Goal: Task Accomplishment & Management: Manage account settings

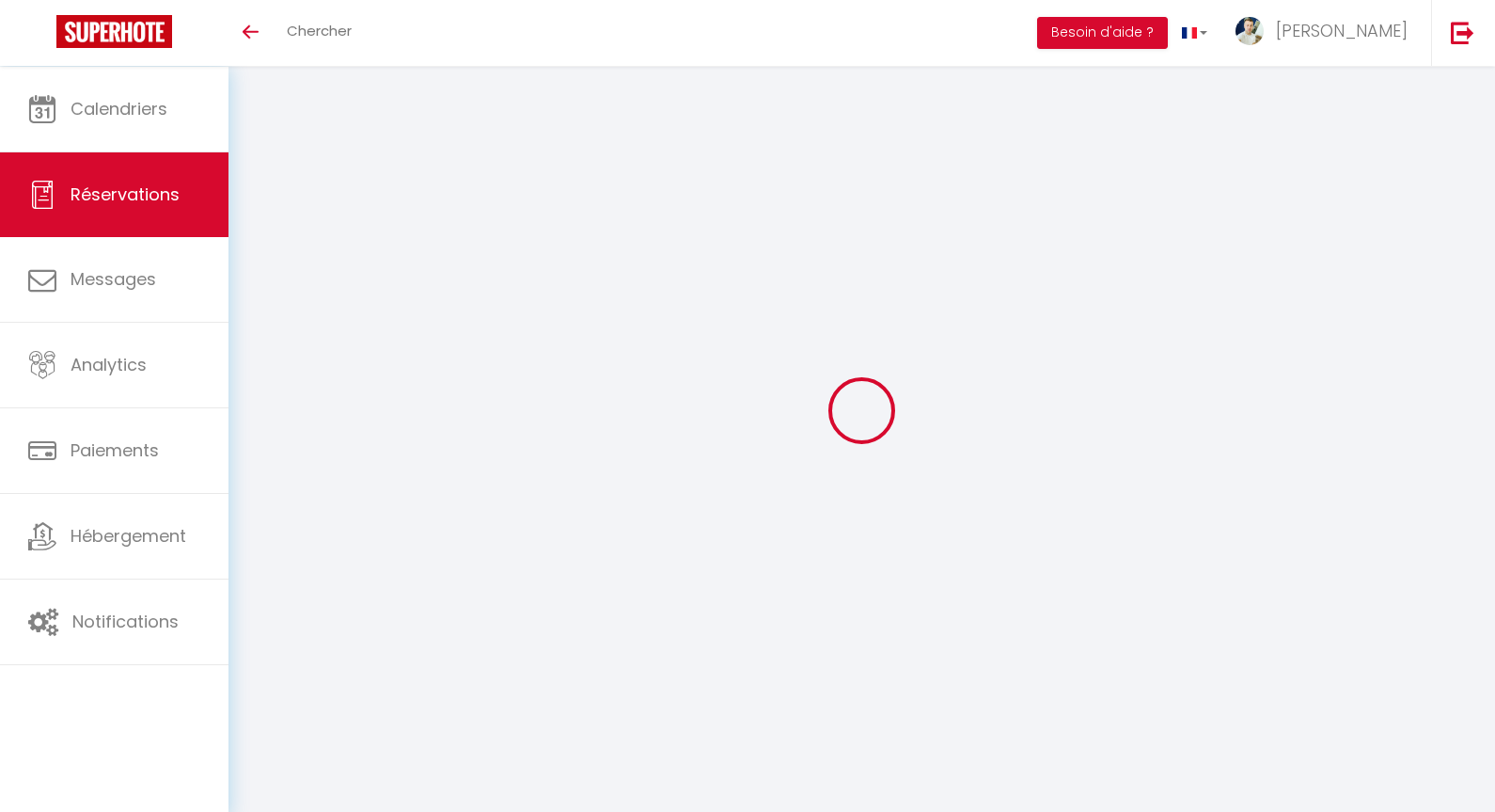
select select
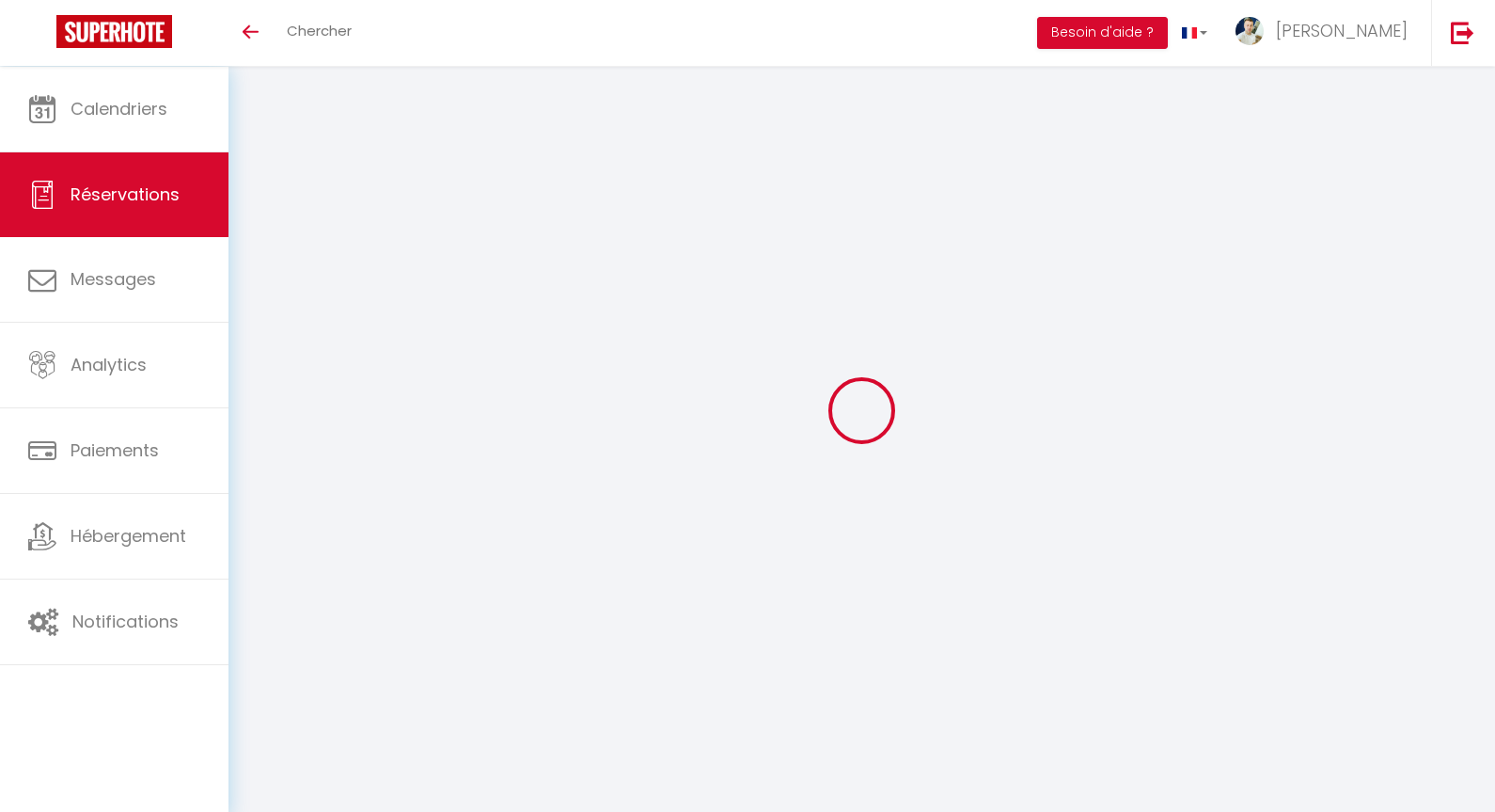
select select
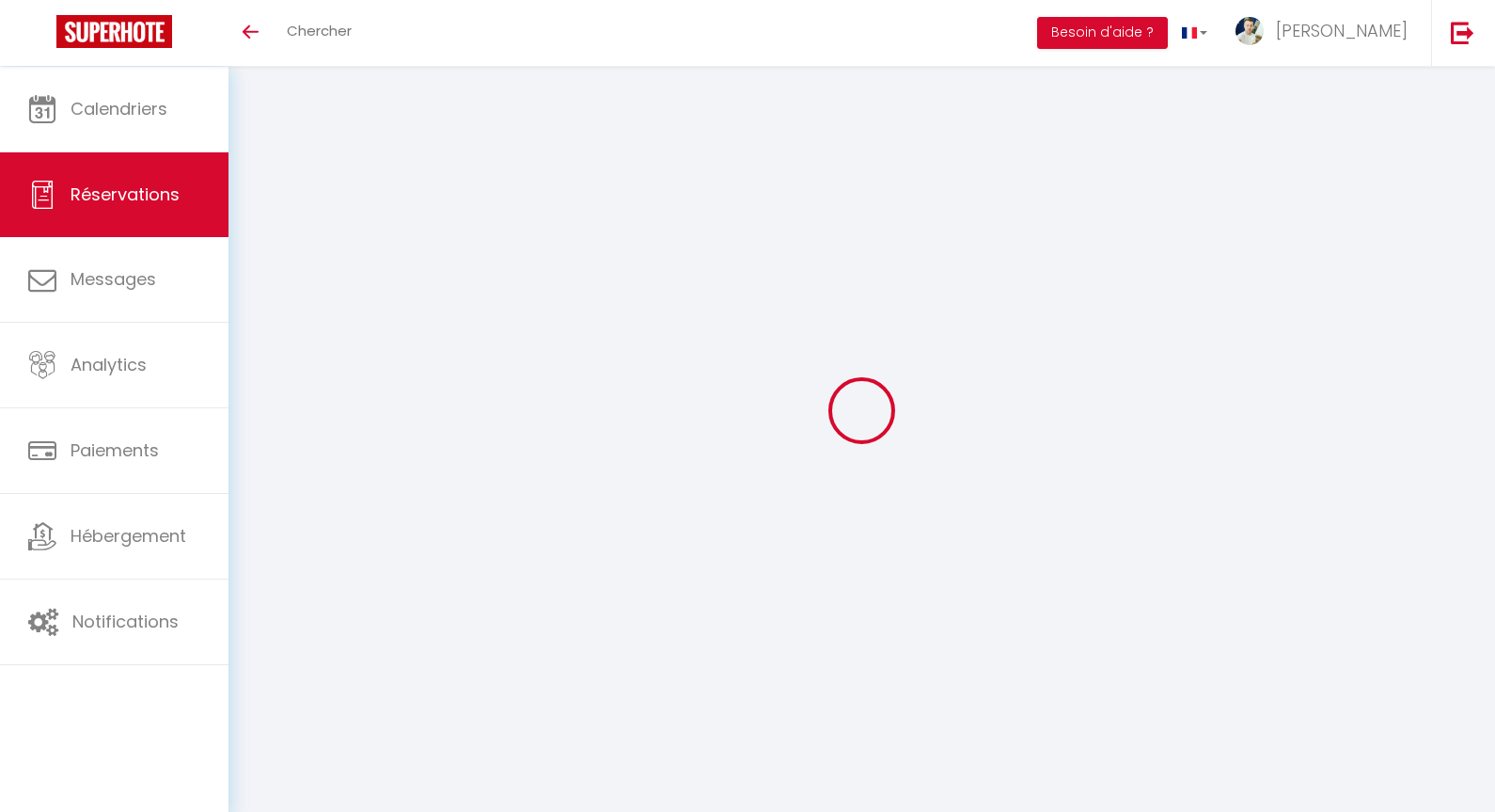
checkbox input "false"
select select
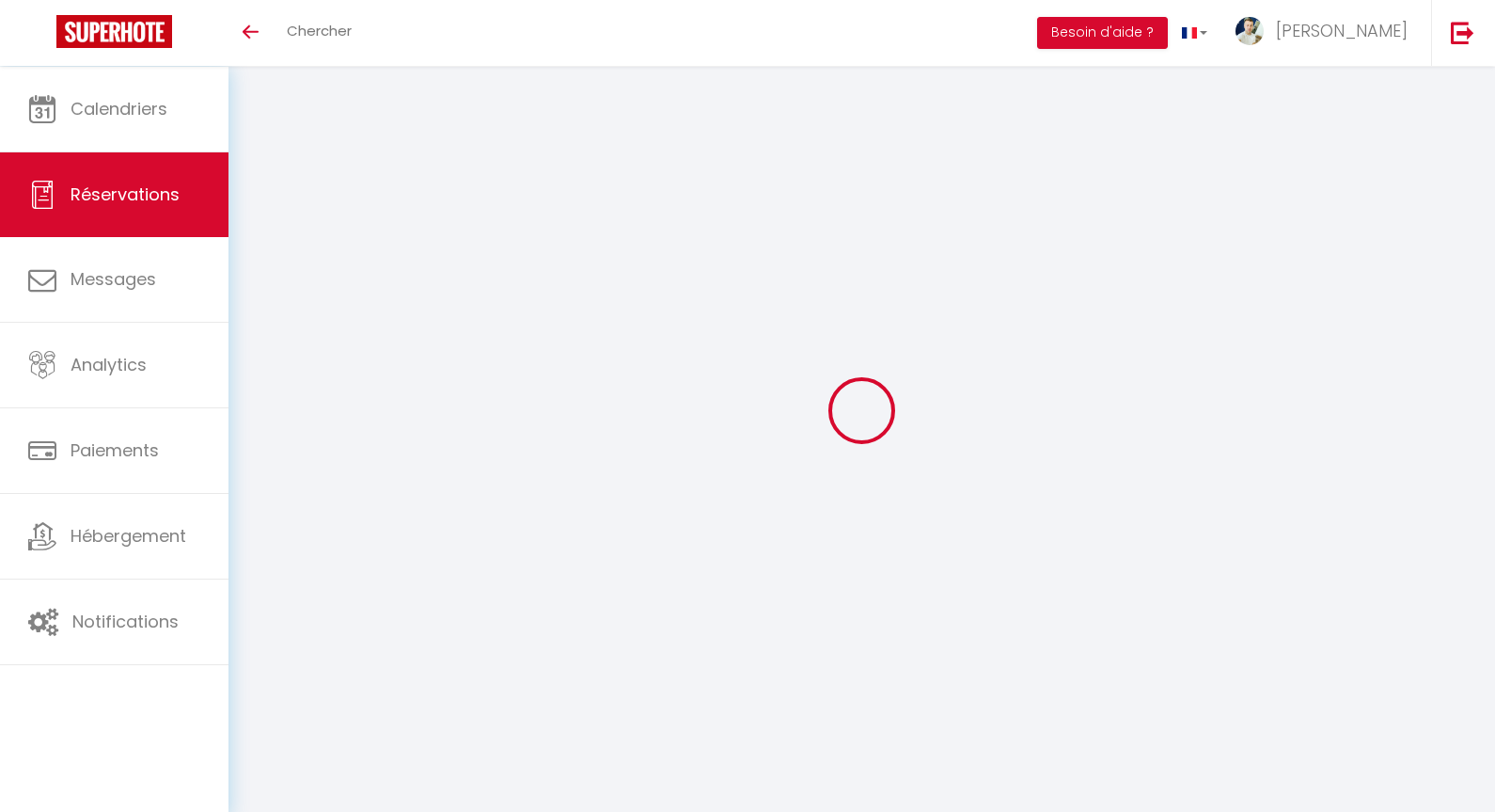
select select
checkbox input "false"
select select
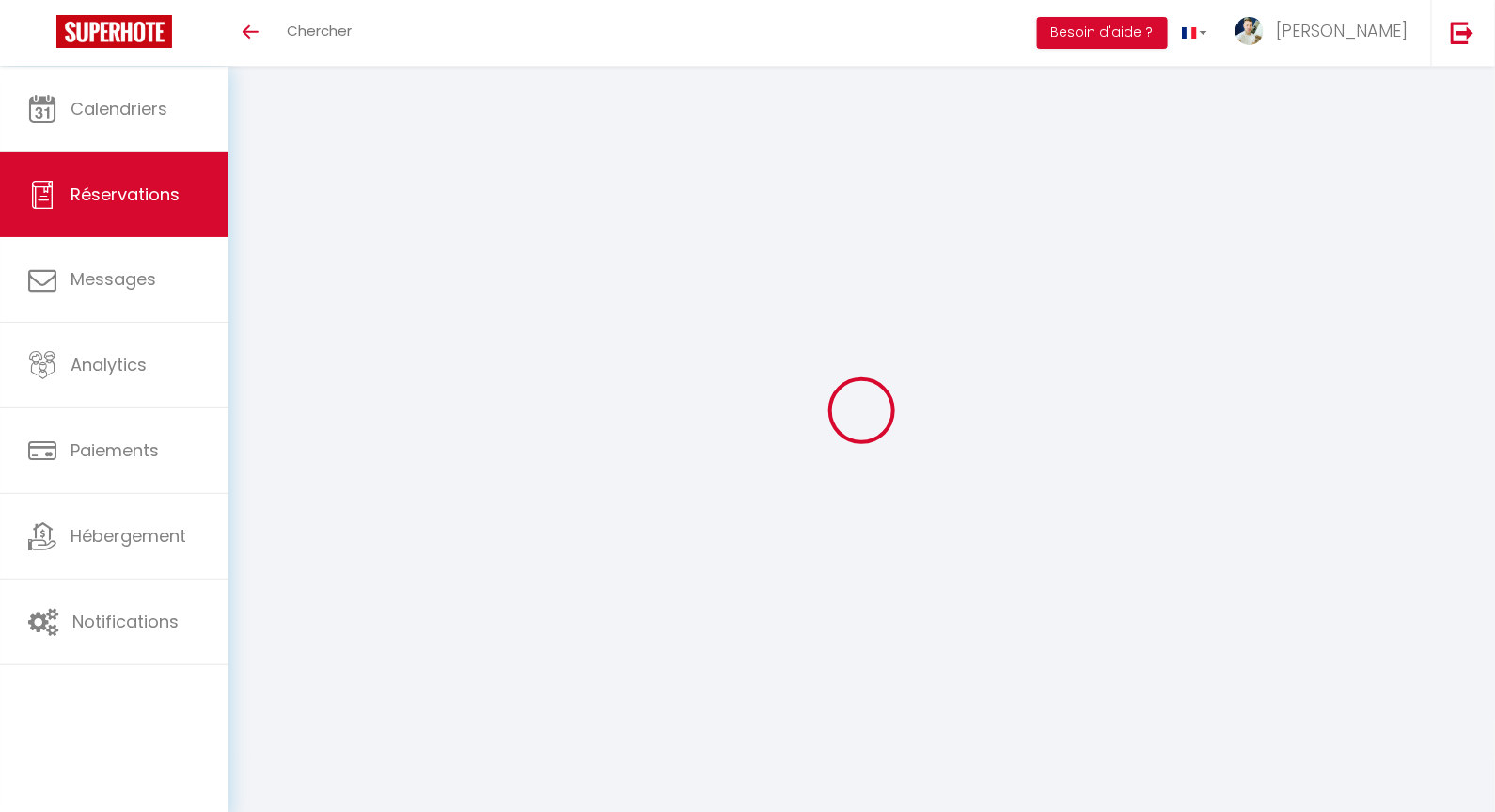
select select
checkbox input "false"
select select
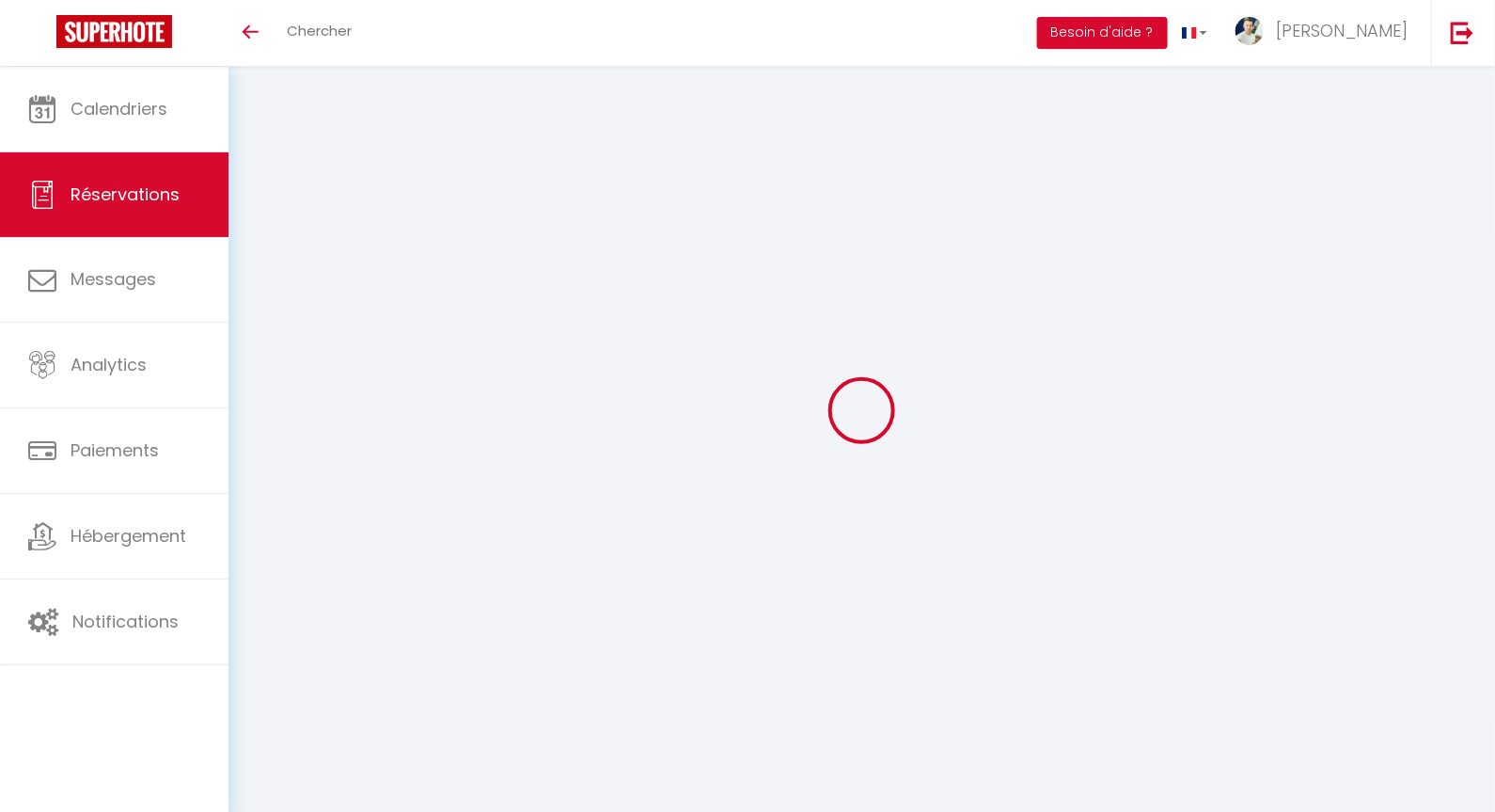
select select
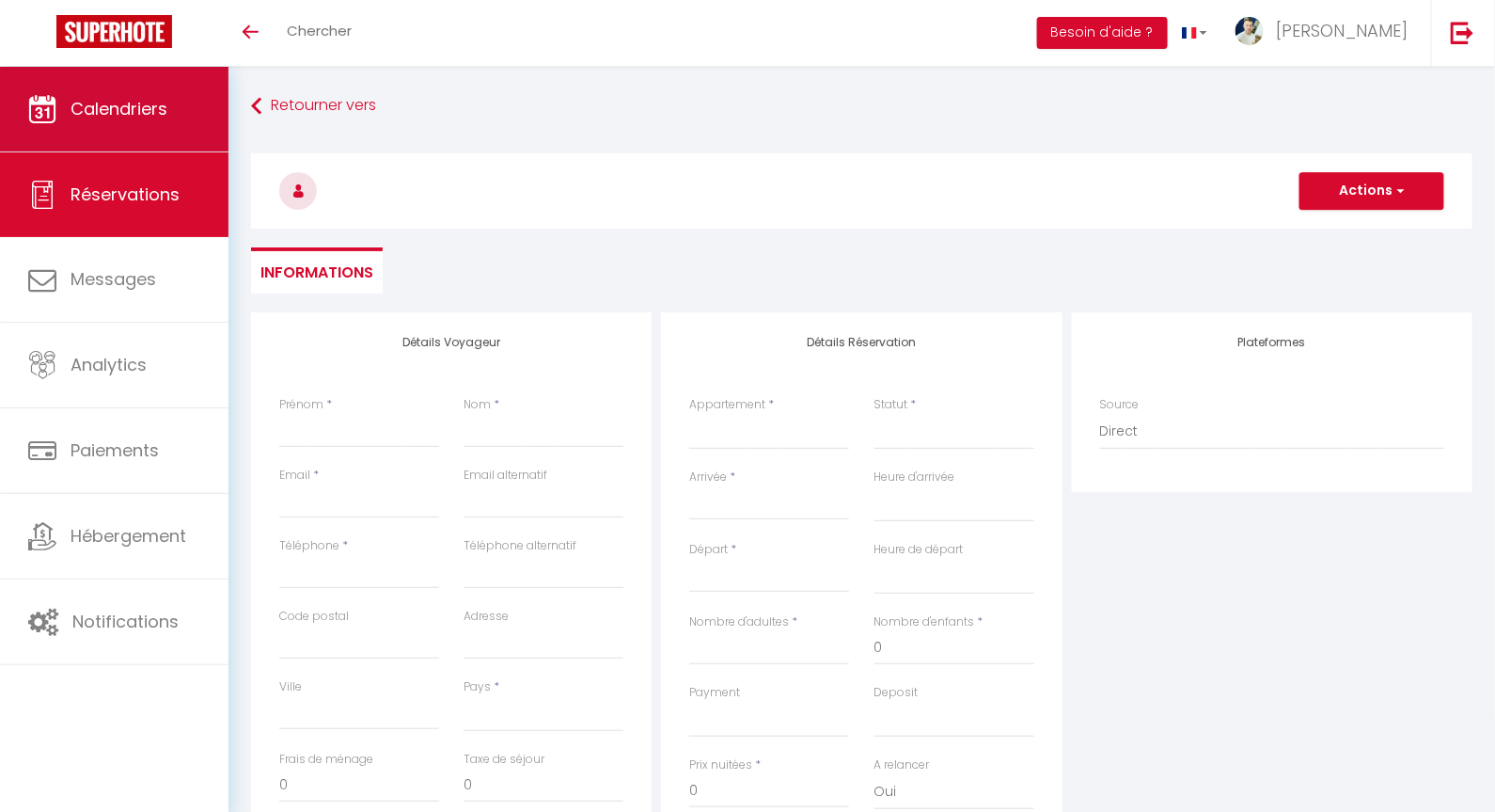
click at [127, 105] on span "Calendriers" at bounding box center [118, 108] width 96 height 24
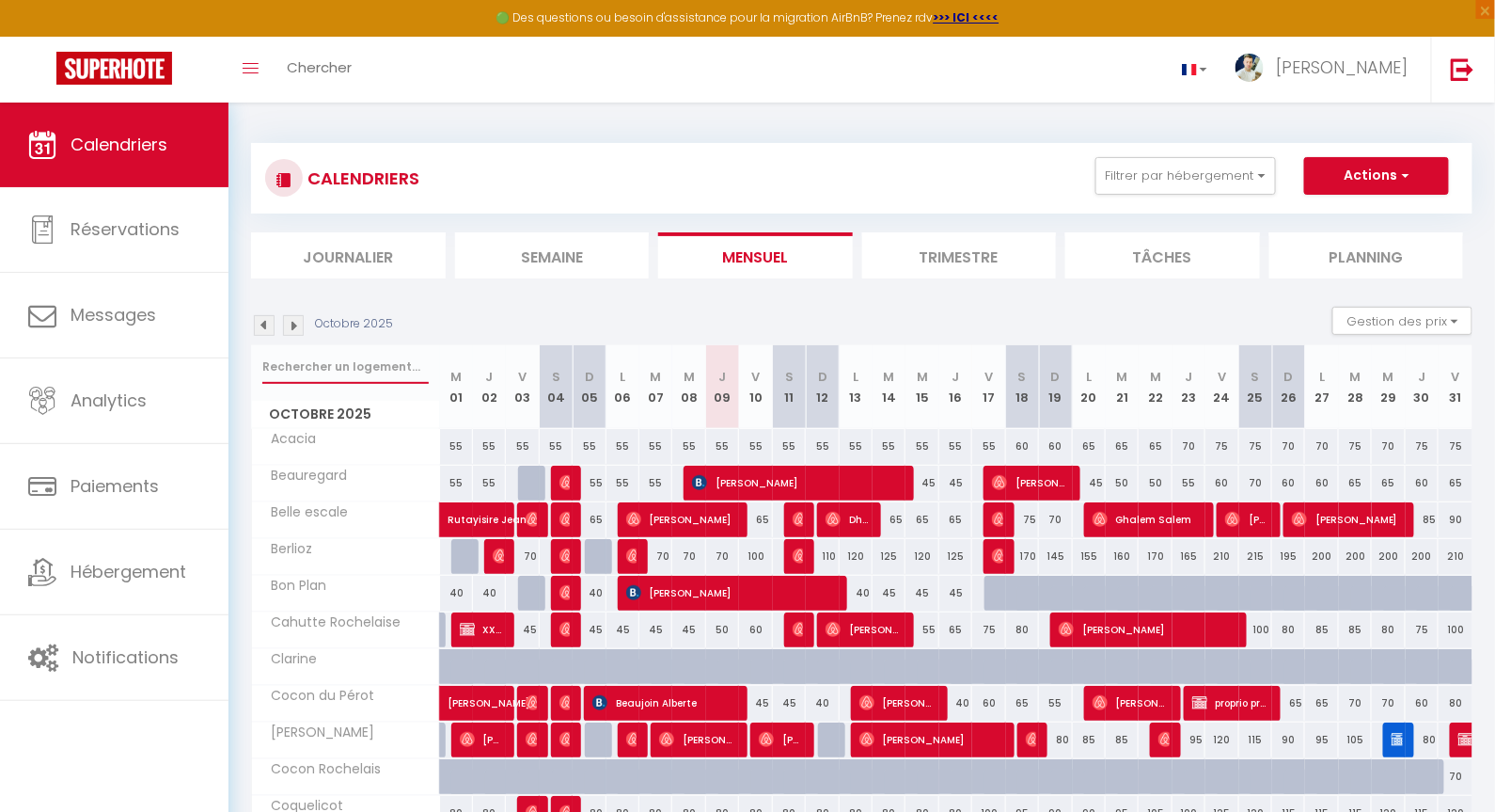
click at [315, 361] on input "text" at bounding box center [345, 367] width 166 height 34
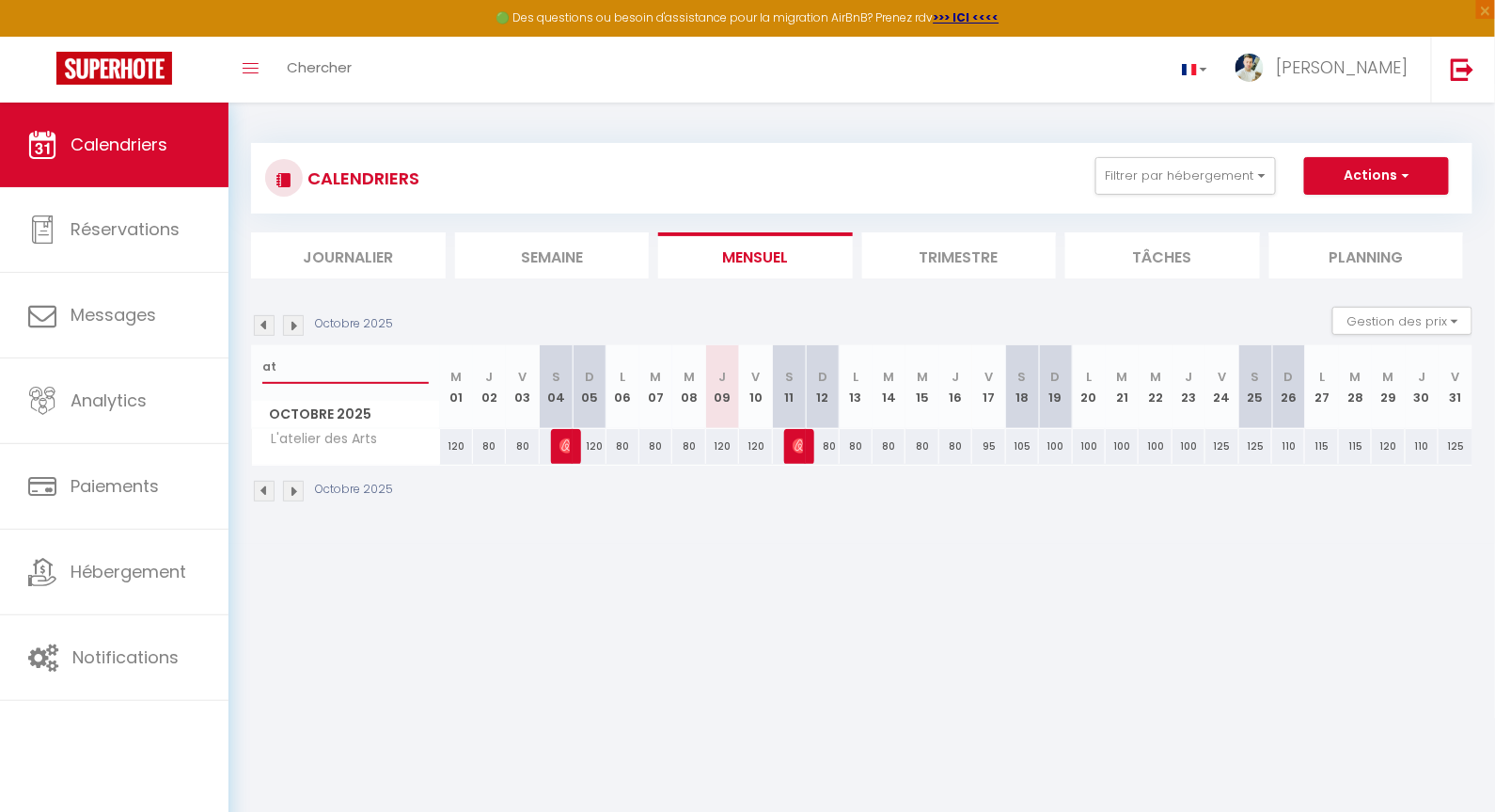
type input "a"
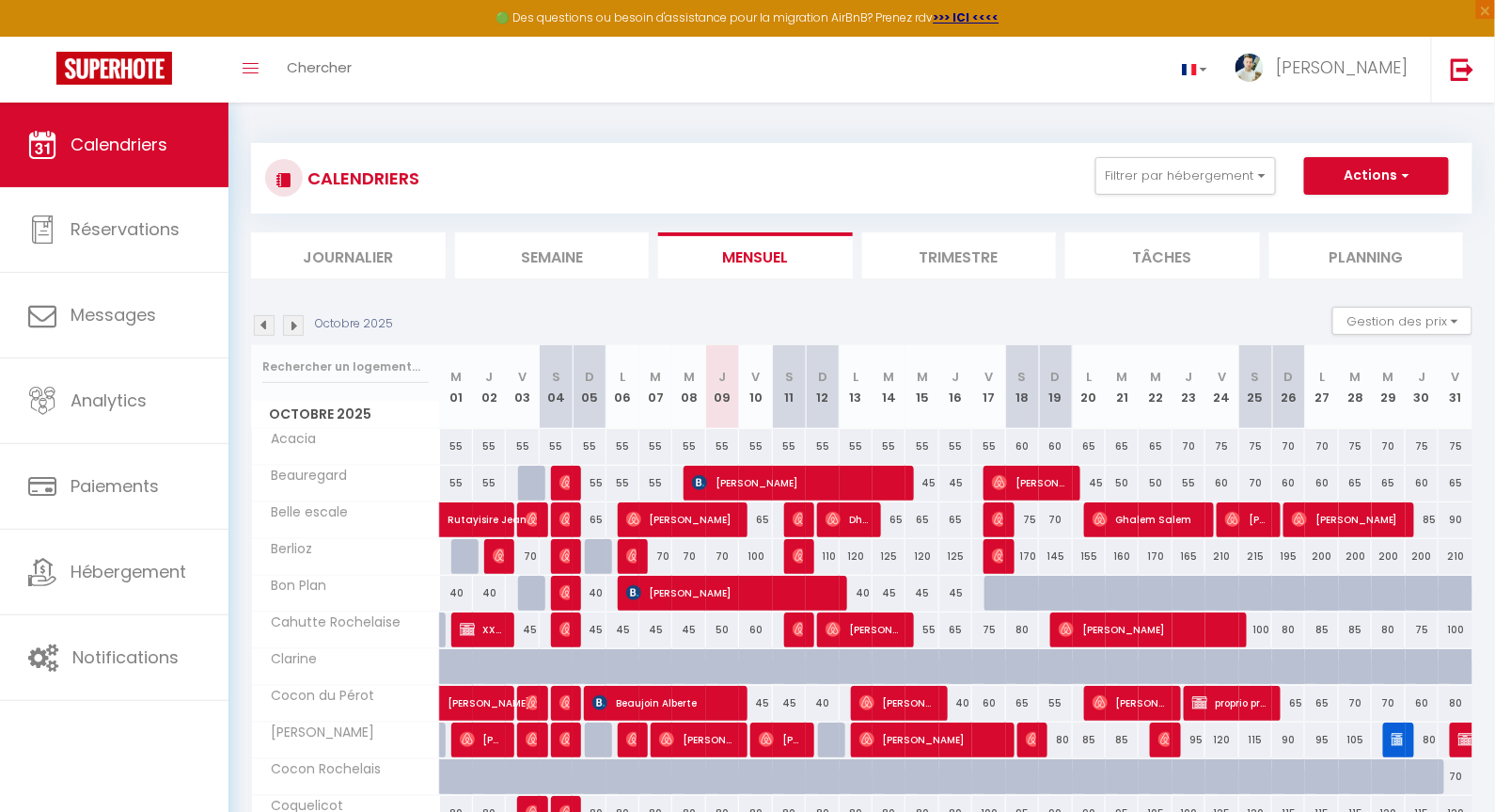
drag, startPoint x: 860, startPoint y: 333, endPoint x: 861, endPoint y: 231, distance: 102.0
click at [860, 235] on div "CALENDRIERS Filtrer par hébergement [GEOGRAPHIC_DATA][PERSON_NAME] Acacia [PERS…" at bounding box center [862, 695] width 1222 height 1139
drag, startPoint x: 843, startPoint y: 134, endPoint x: 836, endPoint y: 119, distance: 16.6
click at [842, 132] on div "CALENDRIERS Filtrer par hébergement [GEOGRAPHIC_DATA][PERSON_NAME] Acacia [PERS…" at bounding box center [862, 695] width 1222 height 1139
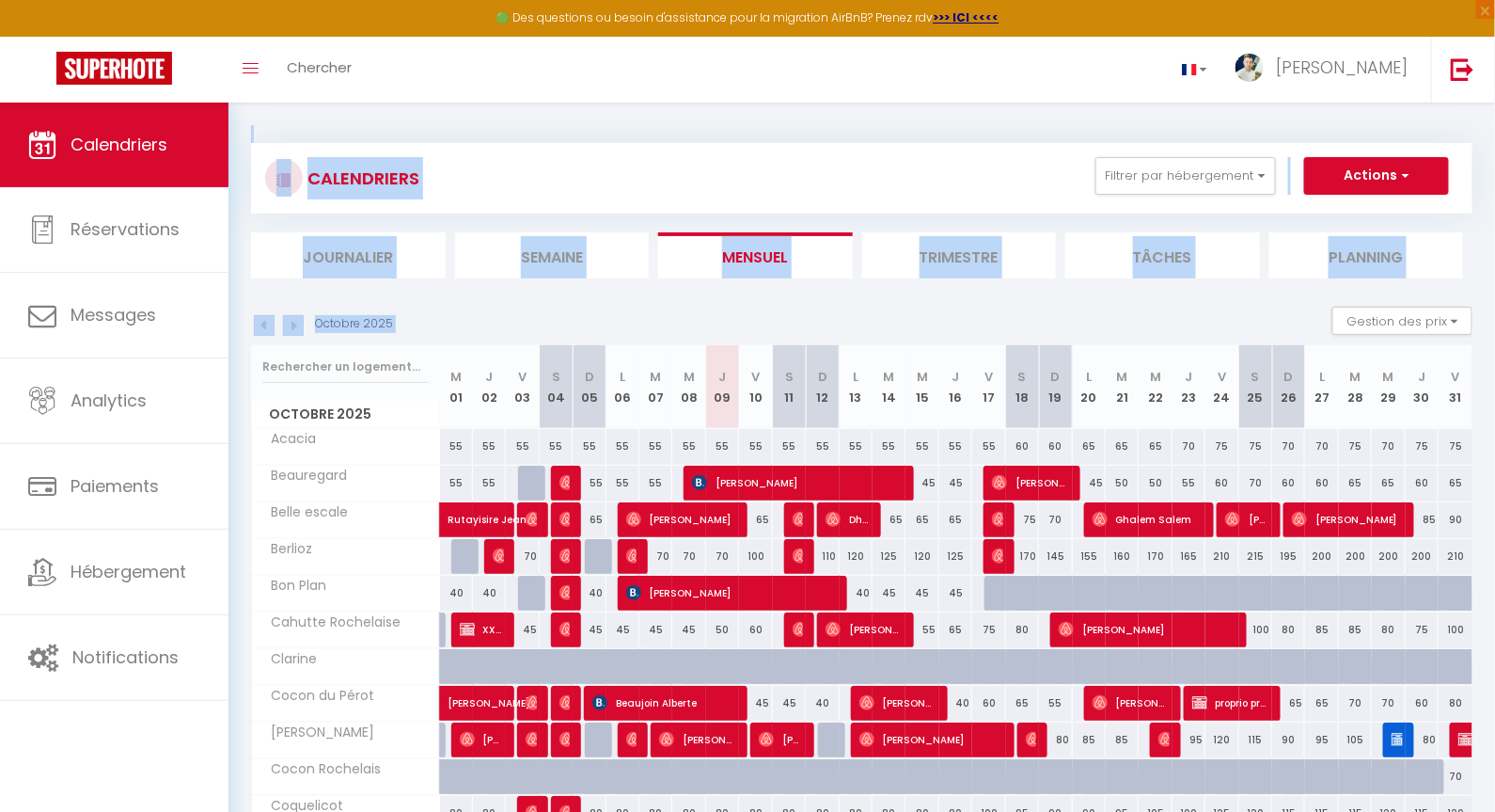
drag, startPoint x: 843, startPoint y: 109, endPoint x: 864, endPoint y: 322, distance: 214.0
click at [866, 322] on div "CALENDRIERS Filtrer par hébergement [GEOGRAPHIC_DATA][PERSON_NAME] Acacia [PERS…" at bounding box center [862, 694] width 1266 height 1184
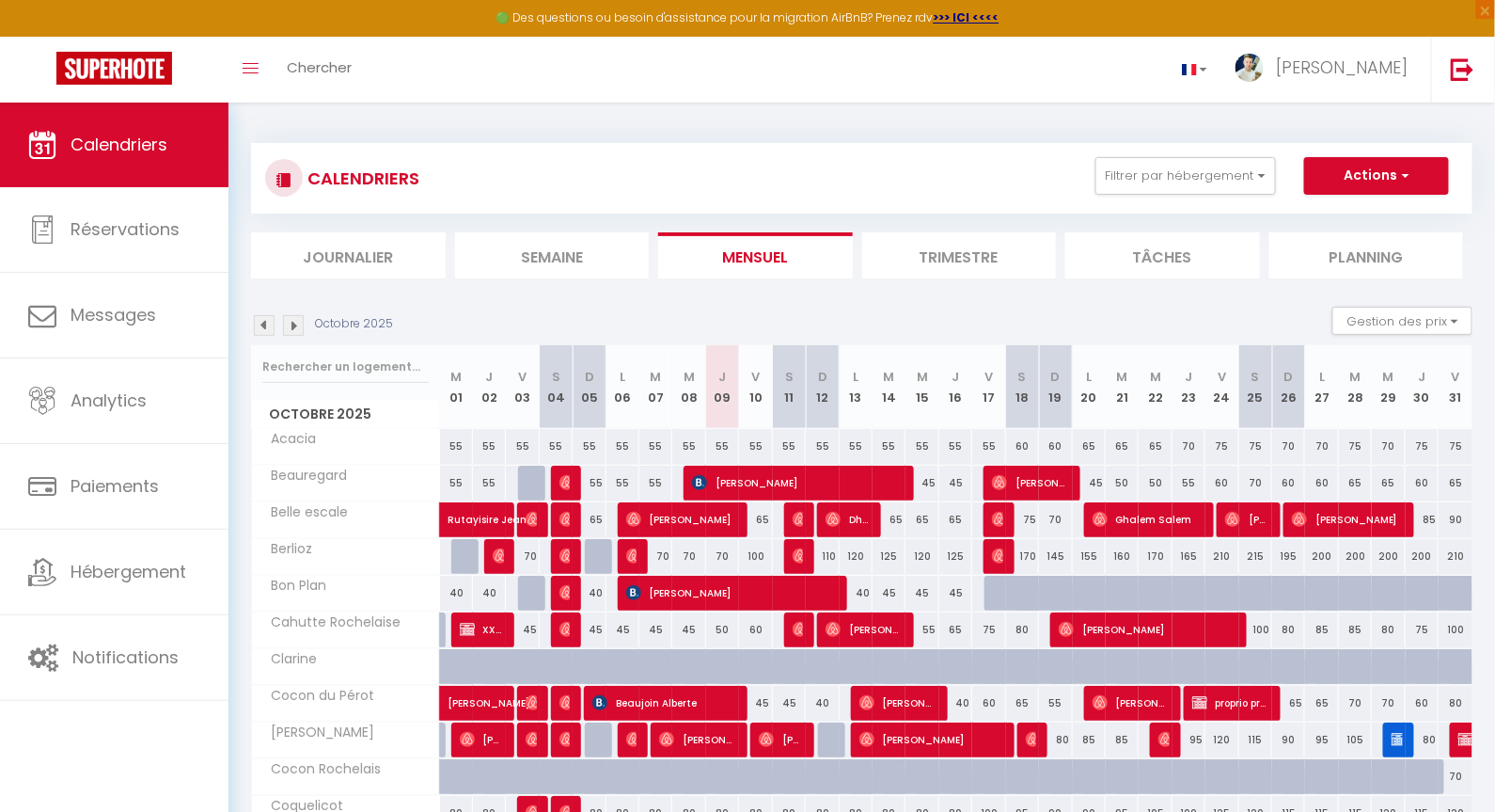
drag, startPoint x: 864, startPoint y: 328, endPoint x: 855, endPoint y: 315, distance: 15.8
click at [864, 329] on div "Octobre 2025 Gestion des prix Nb Nuits minimum Règles Disponibilité" at bounding box center [862, 325] width 1222 height 39
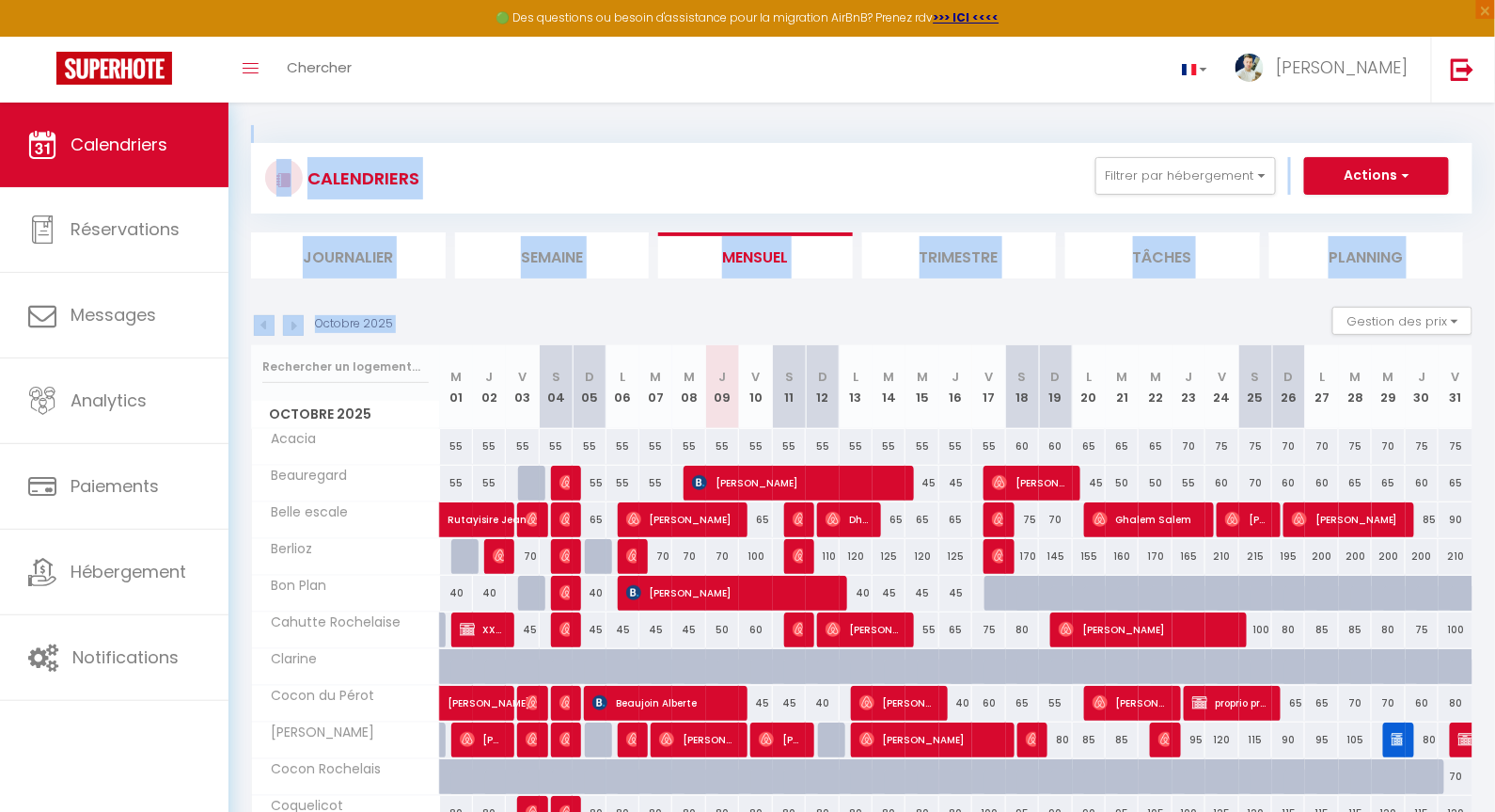
drag, startPoint x: 843, startPoint y: 113, endPoint x: 875, endPoint y: 307, distance: 196.6
click at [880, 302] on div "CALENDRIERS Filtrer par hébergement [GEOGRAPHIC_DATA][PERSON_NAME] Acacia [PERS…" at bounding box center [862, 694] width 1266 height 1184
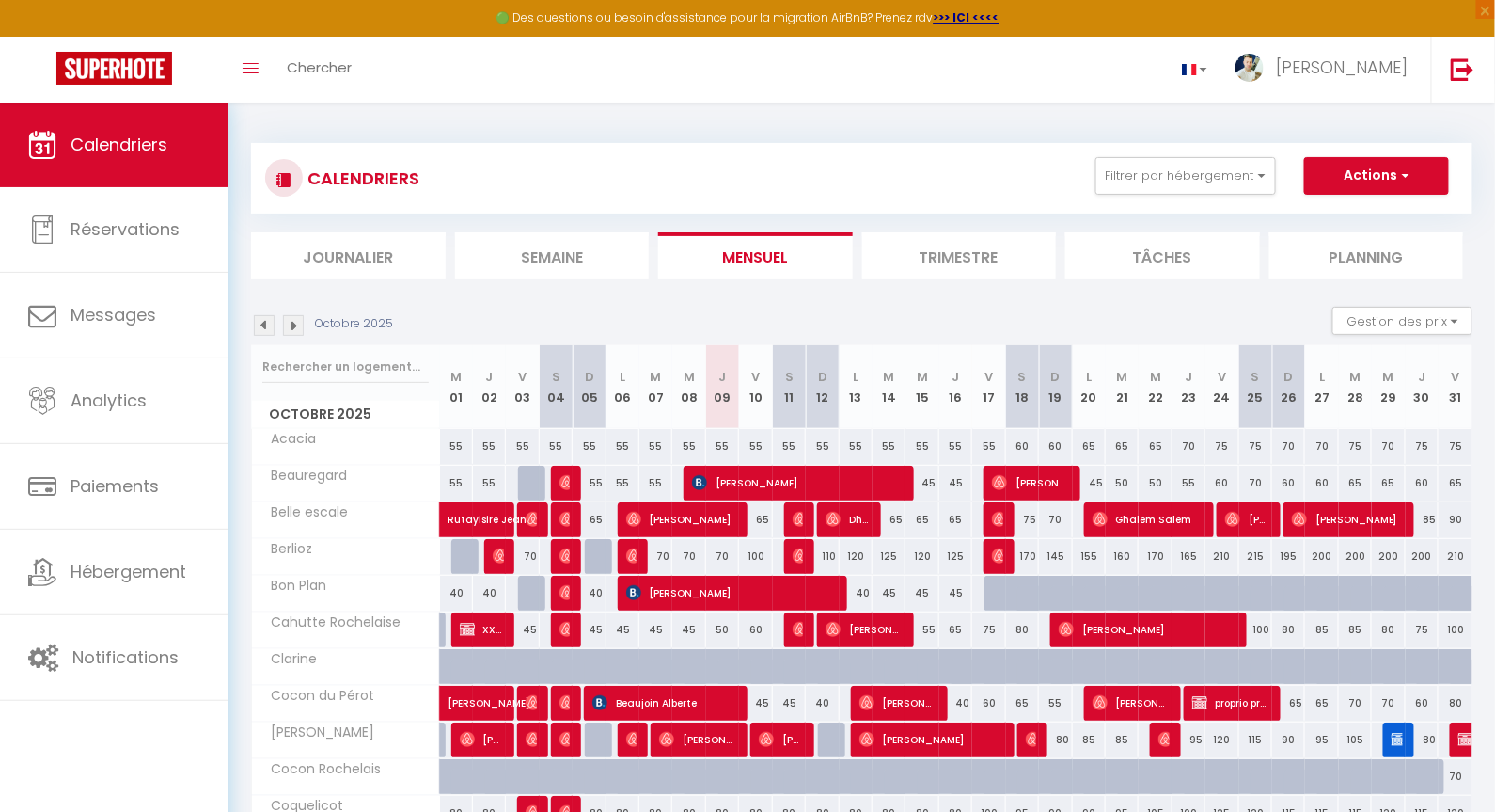
drag, startPoint x: 860, startPoint y: 296, endPoint x: 854, endPoint y: 272, distance: 24.7
click at [854, 272] on div "CALENDRIERS Filtrer par hébergement [GEOGRAPHIC_DATA][PERSON_NAME] Acacia [PERS…" at bounding box center [862, 695] width 1222 height 1139
click at [857, 120] on div "CALENDRIERS Filtrer par hébergement [GEOGRAPHIC_DATA][PERSON_NAME] Acacia [PERS…" at bounding box center [862, 694] width 1266 height 1184
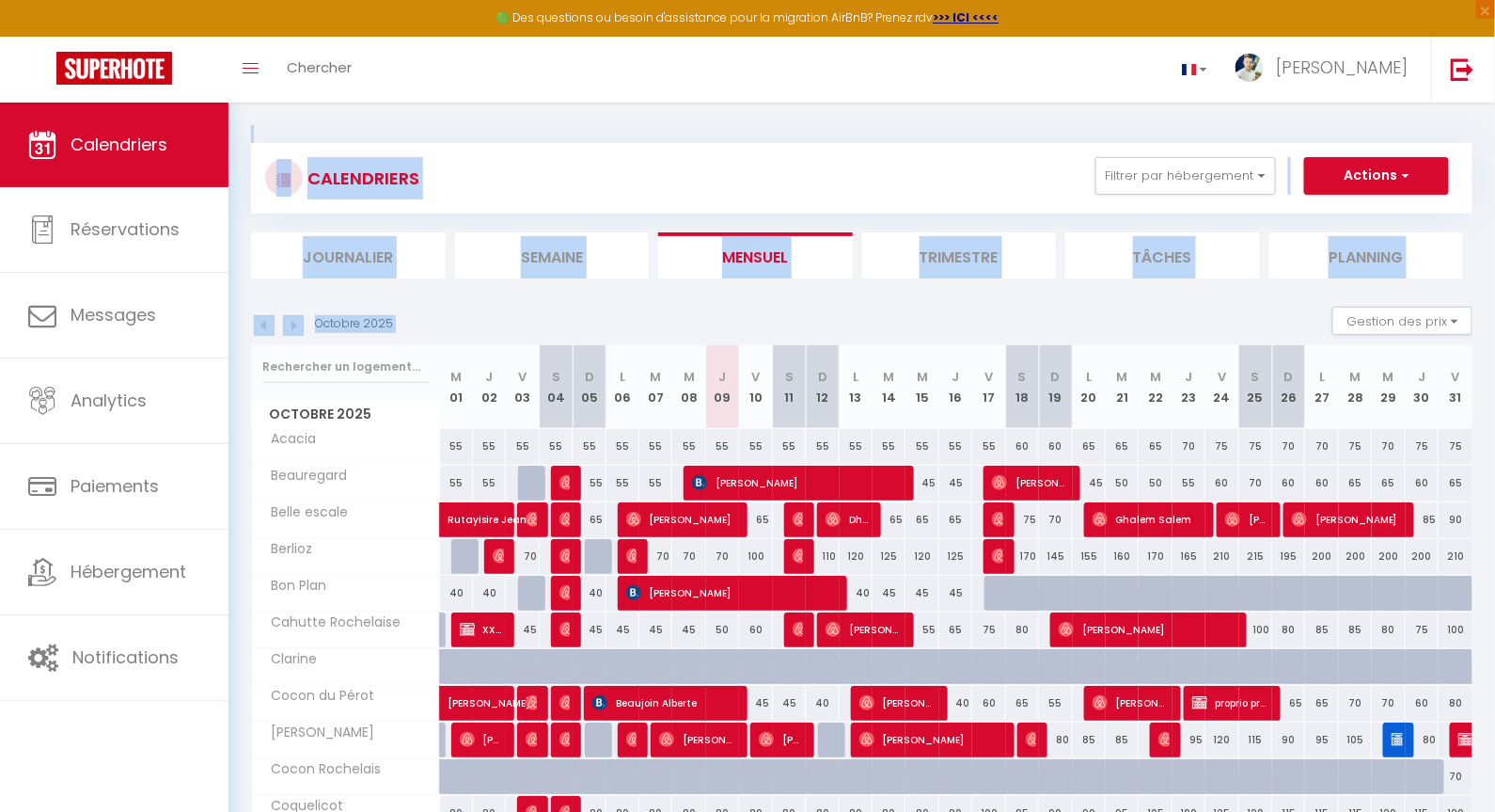
drag, startPoint x: 851, startPoint y: 110, endPoint x: 869, endPoint y: 296, distance: 186.9
click at [874, 291] on div "CALENDRIERS Filtrer par hébergement [GEOGRAPHIC_DATA][PERSON_NAME] Acacia [PERS…" at bounding box center [862, 694] width 1266 height 1184
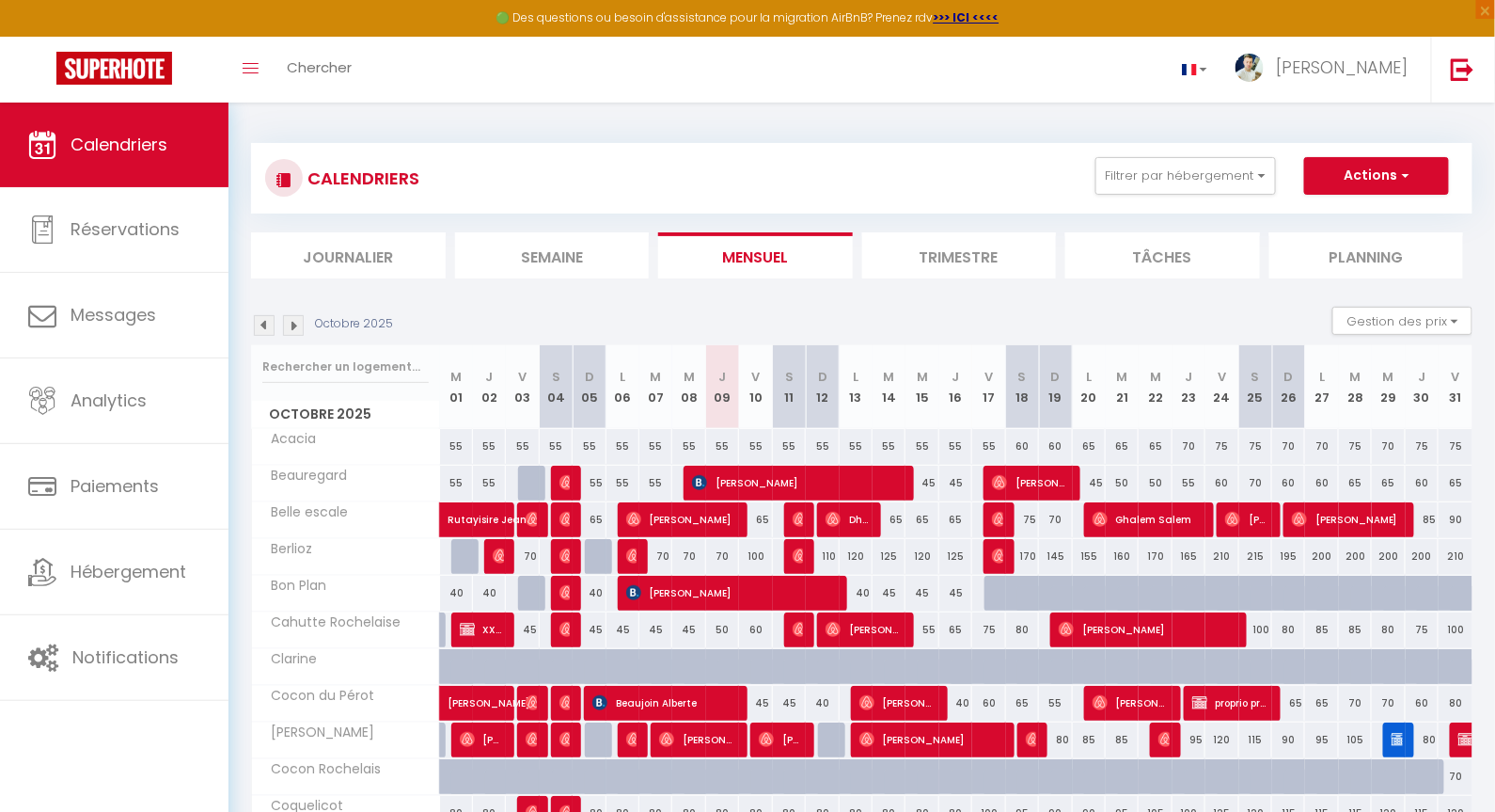
drag, startPoint x: 851, startPoint y: 304, endPoint x: 848, endPoint y: 173, distance: 131.0
click at [846, 266] on div "CALENDRIERS Filtrer par hébergement [GEOGRAPHIC_DATA][PERSON_NAME] Acacia [PERS…" at bounding box center [862, 695] width 1222 height 1139
click at [845, 114] on div "CALENDRIERS Filtrer par hébergement [GEOGRAPHIC_DATA][PERSON_NAME] Acacia [PERS…" at bounding box center [862, 694] width 1266 height 1184
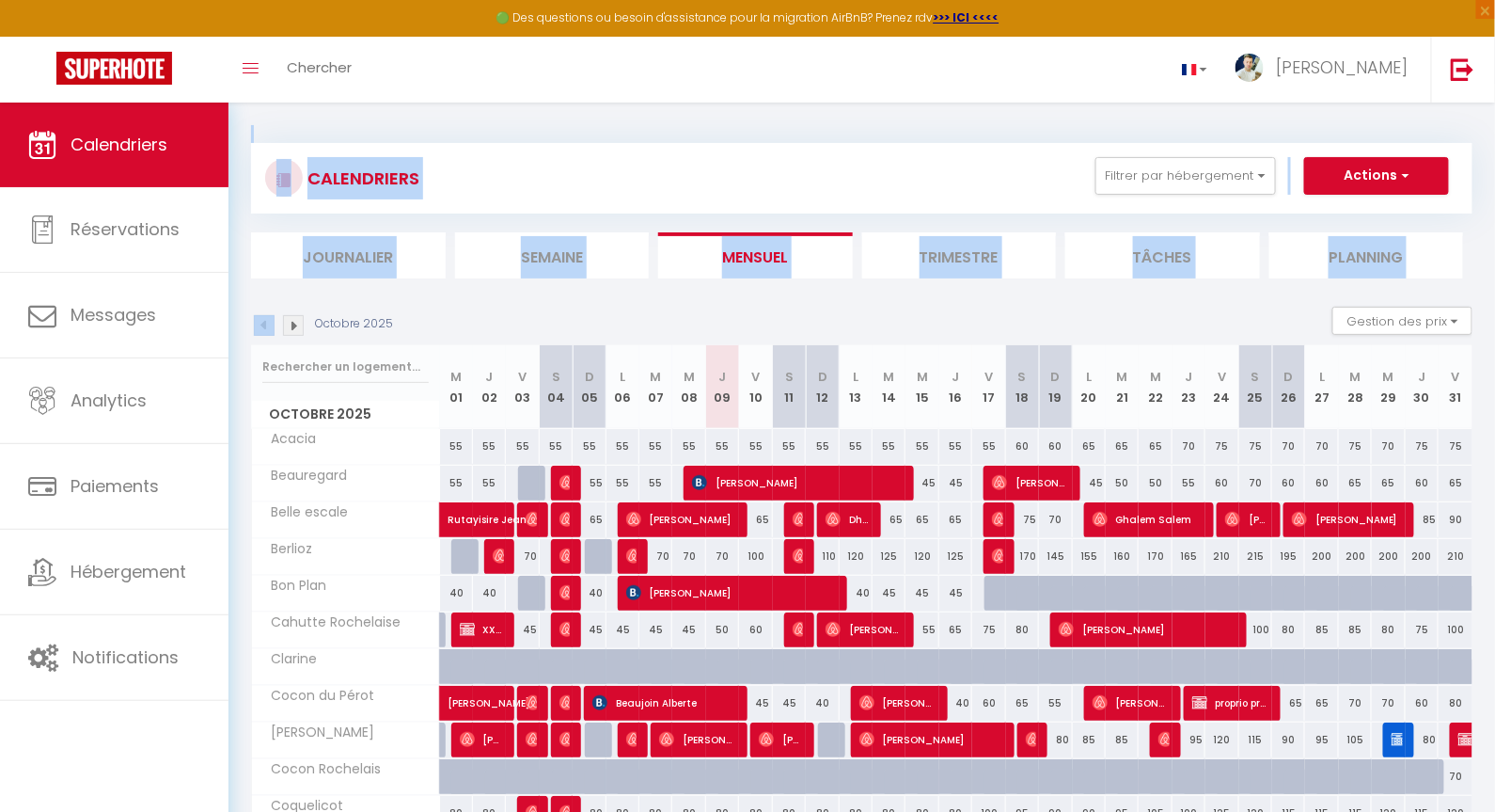
drag, startPoint x: 846, startPoint y: 108, endPoint x: 853, endPoint y: 288, distance: 180.1
click at [851, 283] on div "CALENDRIERS Filtrer par hébergement [GEOGRAPHIC_DATA][PERSON_NAME] Acacia [PERS…" at bounding box center [862, 694] width 1266 height 1184
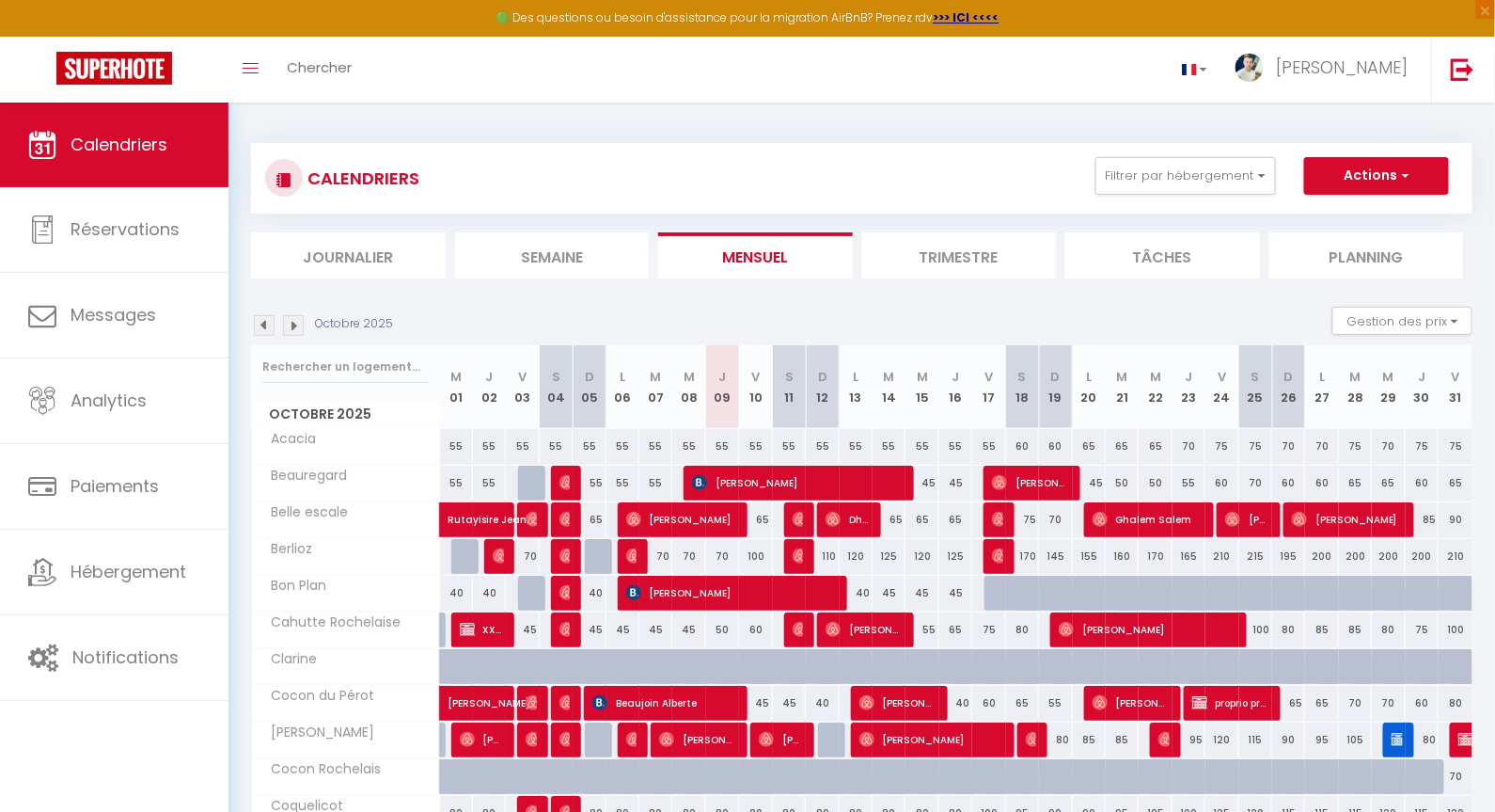
drag, startPoint x: 862, startPoint y: 302, endPoint x: 861, endPoint y: 260, distance: 42.0
click at [861, 285] on div "CALENDRIERS Filtrer par hébergement [GEOGRAPHIC_DATA][PERSON_NAME] Acacia [PERS…" at bounding box center [862, 695] width 1222 height 1139
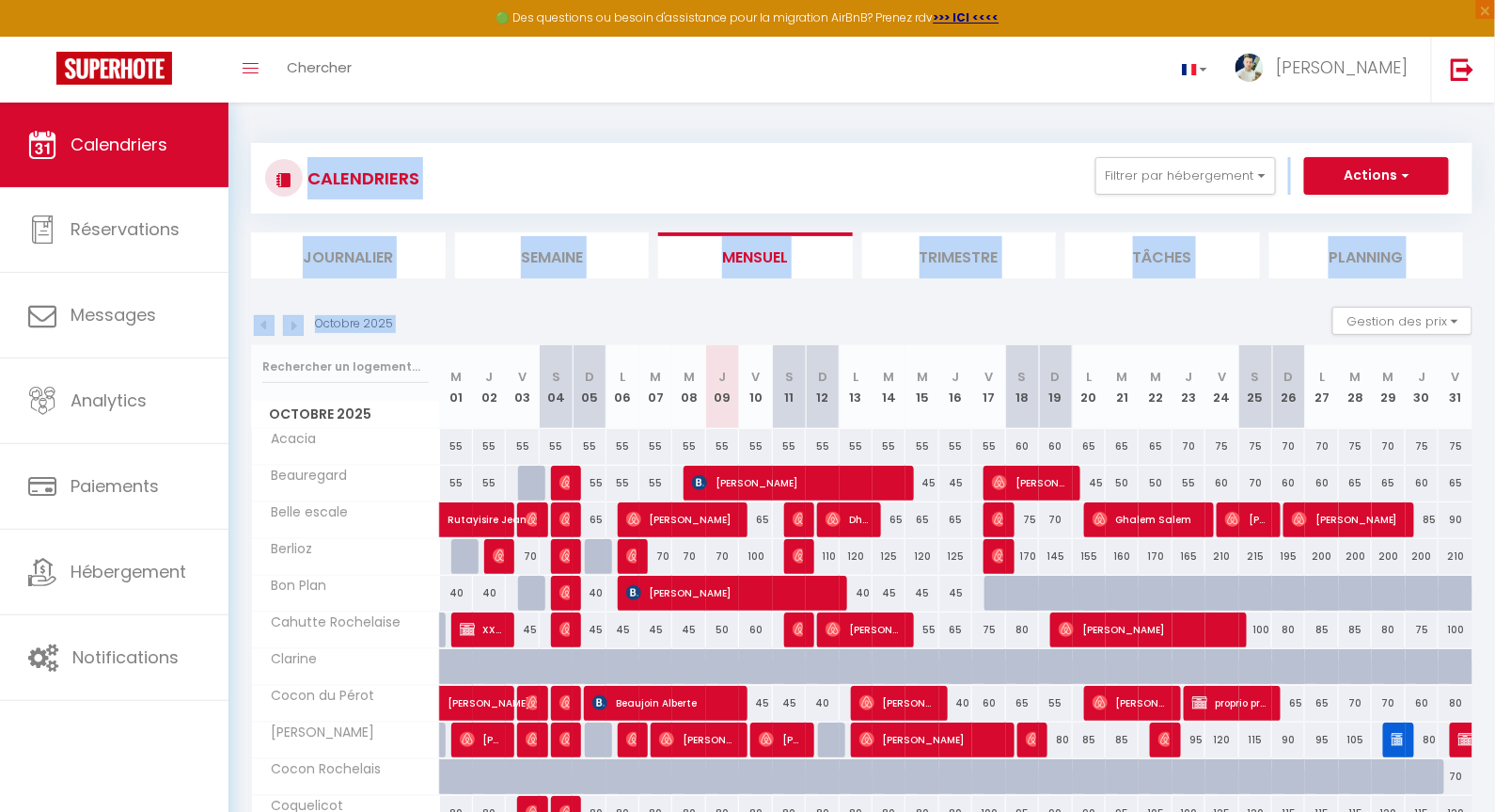
drag, startPoint x: 854, startPoint y: 148, endPoint x: 847, endPoint y: 276, distance: 128.2
click at [858, 315] on div "CALENDRIERS Filtrer par hébergement [GEOGRAPHIC_DATA][PERSON_NAME] Acacia [PERS…" at bounding box center [862, 695] width 1222 height 1139
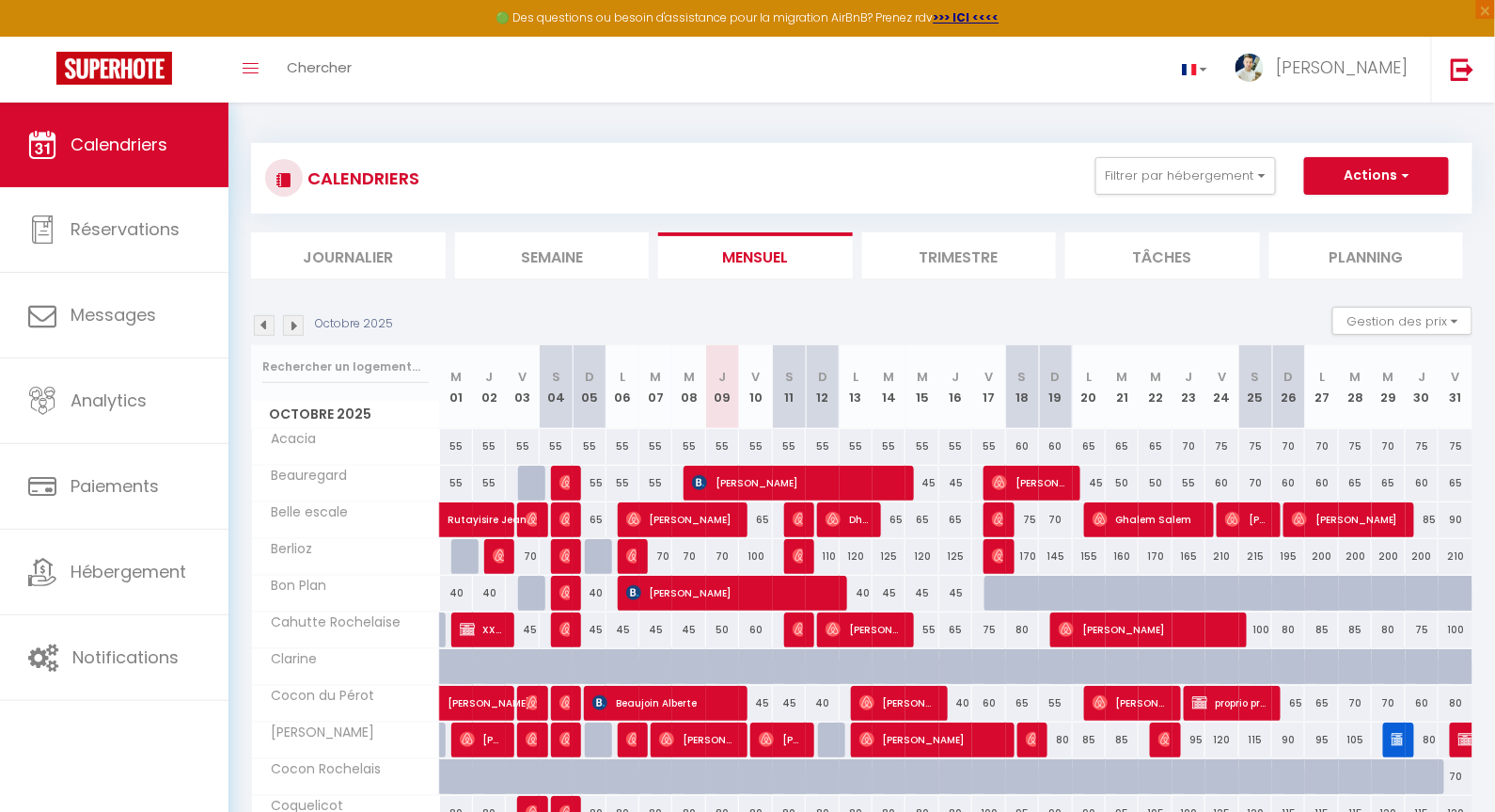
drag, startPoint x: 868, startPoint y: 123, endPoint x: 853, endPoint y: 170, distance: 49.3
click at [868, 125] on div "CALENDRIERS Filtrer par hébergement [GEOGRAPHIC_DATA][PERSON_NAME] Acacia [PERS…" at bounding box center [862, 695] width 1222 height 1139
drag, startPoint x: 857, startPoint y: 212, endPoint x: 848, endPoint y: 314, distance: 102.4
click at [848, 338] on div "CALENDRIERS Filtrer par hébergement [GEOGRAPHIC_DATA][PERSON_NAME] Acacia [PERS…" at bounding box center [862, 695] width 1222 height 1139
click at [857, 230] on div "CALENDRIERS Filtrer par hébergement [GEOGRAPHIC_DATA][PERSON_NAME] Acacia [PERS…" at bounding box center [862, 211] width 1222 height 135
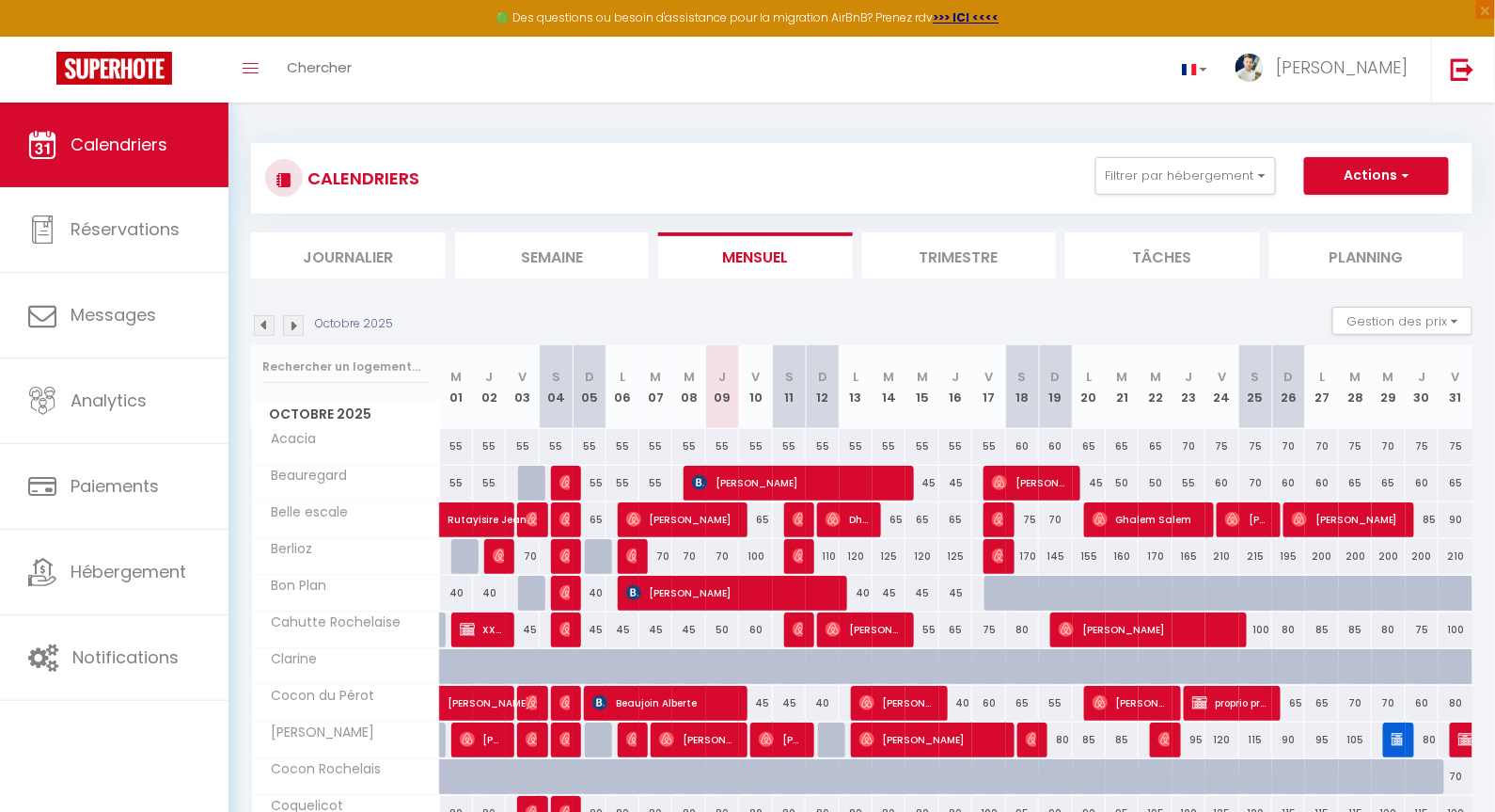
drag, startPoint x: 855, startPoint y: 221, endPoint x: 873, endPoint y: 293, distance: 74.2
click at [873, 293] on div "CALENDRIERS Filtrer par hébergement [GEOGRAPHIC_DATA][PERSON_NAME] Acacia [PERS…" at bounding box center [862, 695] width 1222 height 1139
click at [864, 302] on section "Octobre 2025 Gestion des prix Nb Nuits minimum Règles Disponibilité Octobre 202…" at bounding box center [862, 776] width 1222 height 976
drag, startPoint x: 851, startPoint y: 218, endPoint x: 863, endPoint y: 287, distance: 70.0
click at [866, 295] on div "CALENDRIERS Filtrer par hébergement [GEOGRAPHIC_DATA][PERSON_NAME] Acacia [PERS…" at bounding box center [862, 695] width 1222 height 1139
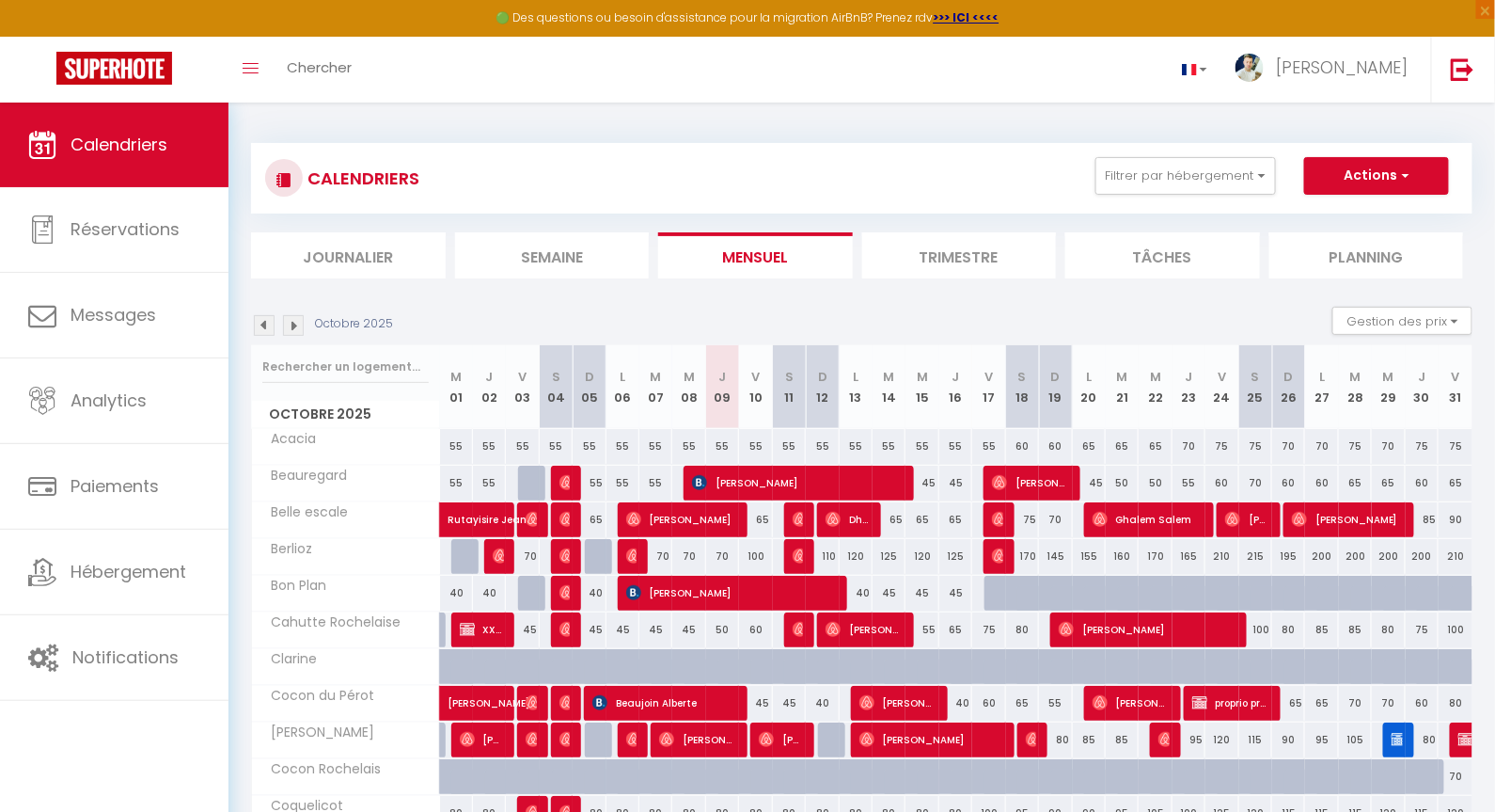
click at [854, 222] on div "CALENDRIERS Filtrer par hébergement [GEOGRAPHIC_DATA][PERSON_NAME] Acacia [PERS…" at bounding box center [862, 211] width 1222 height 135
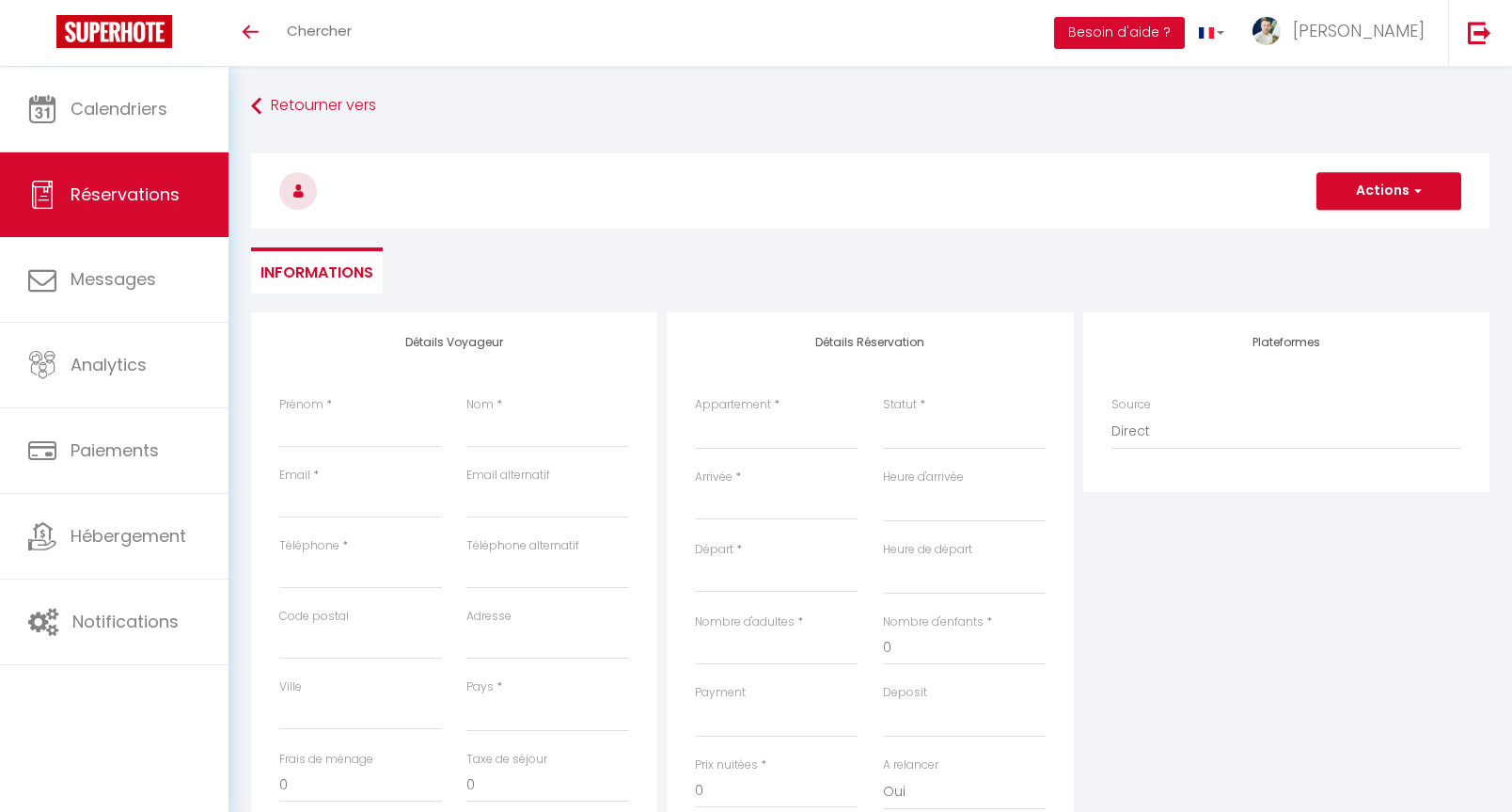
select select
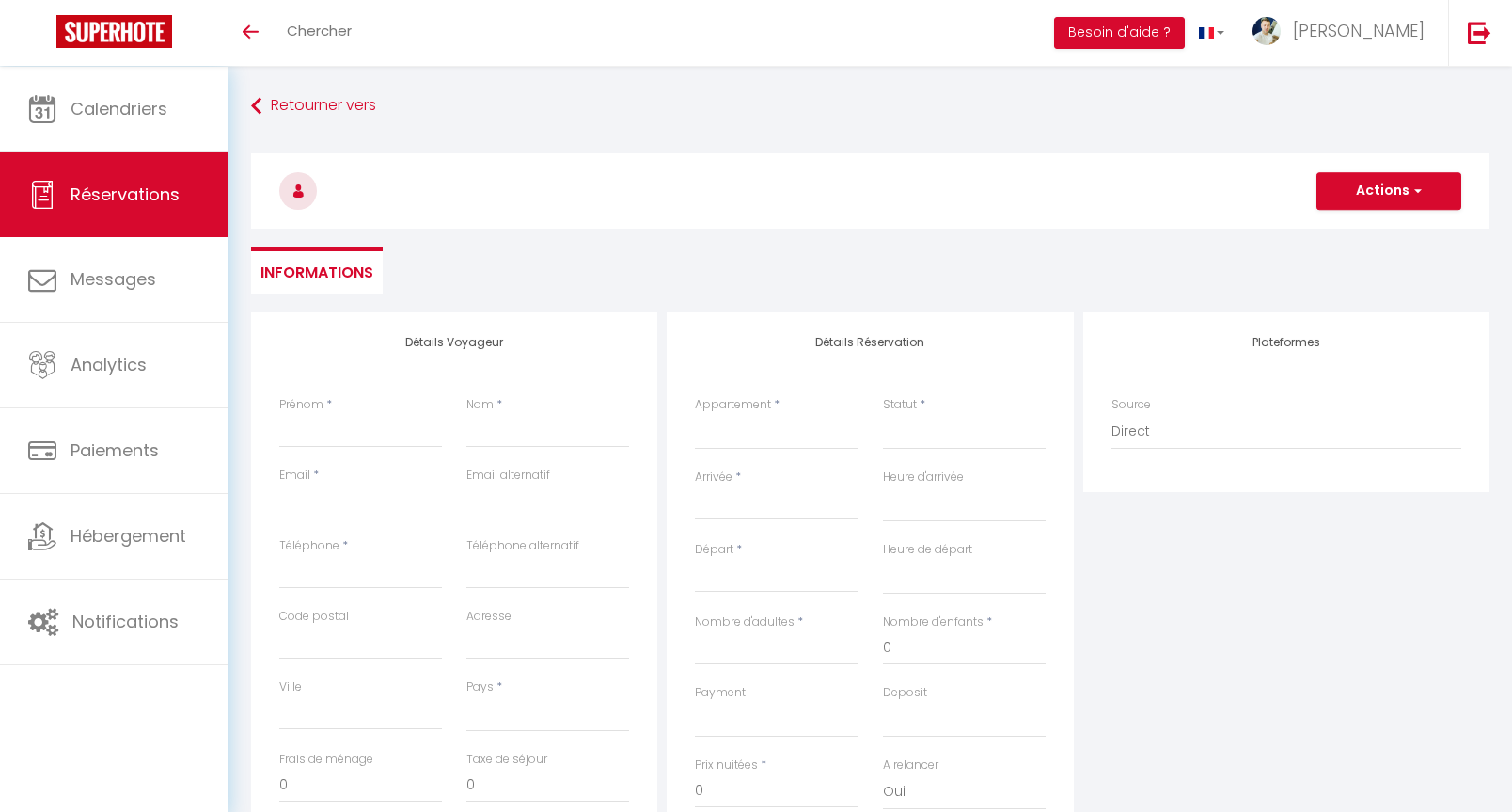
select select
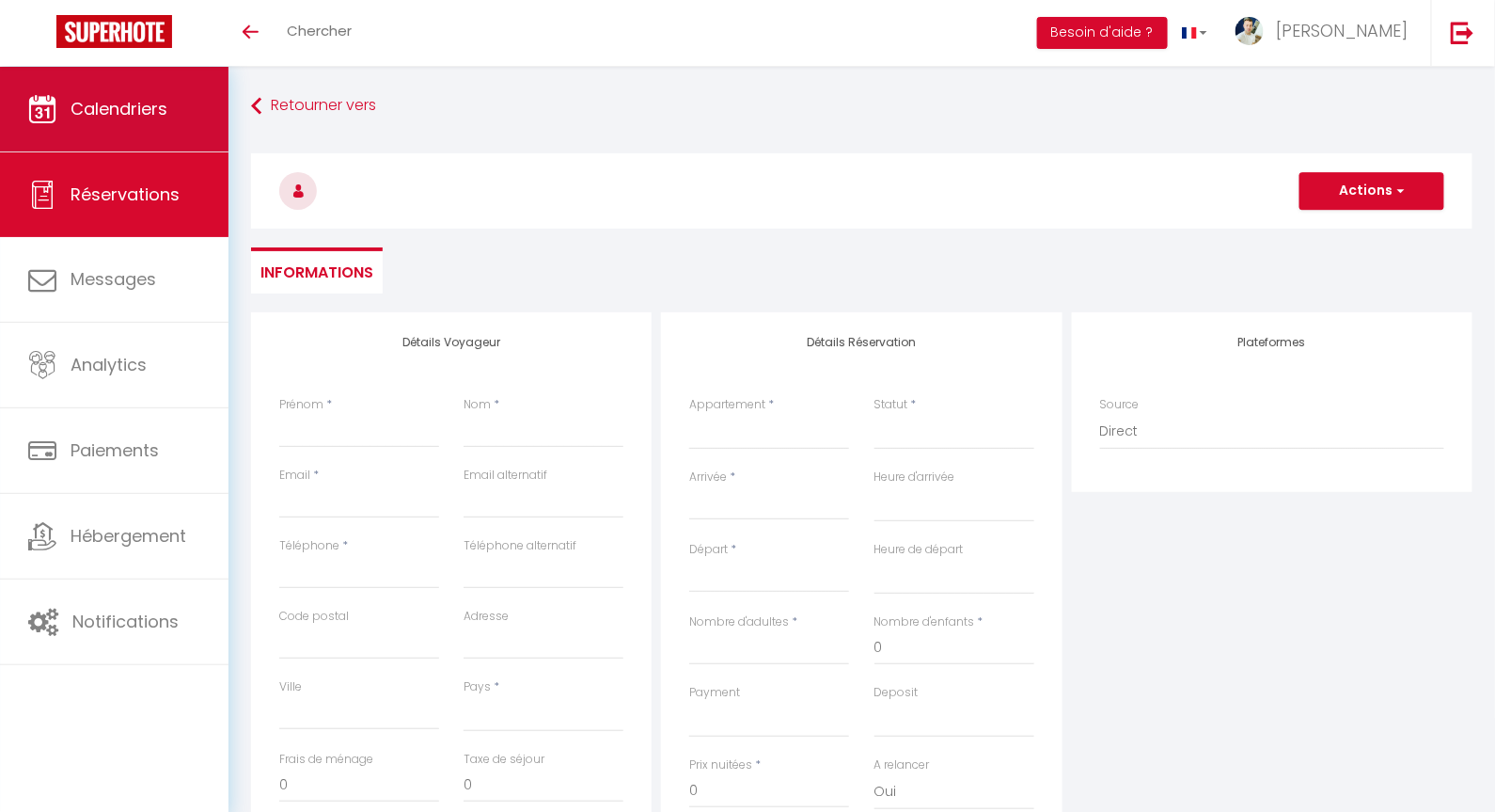
click at [67, 121] on link "Calendriers" at bounding box center [114, 108] width 229 height 84
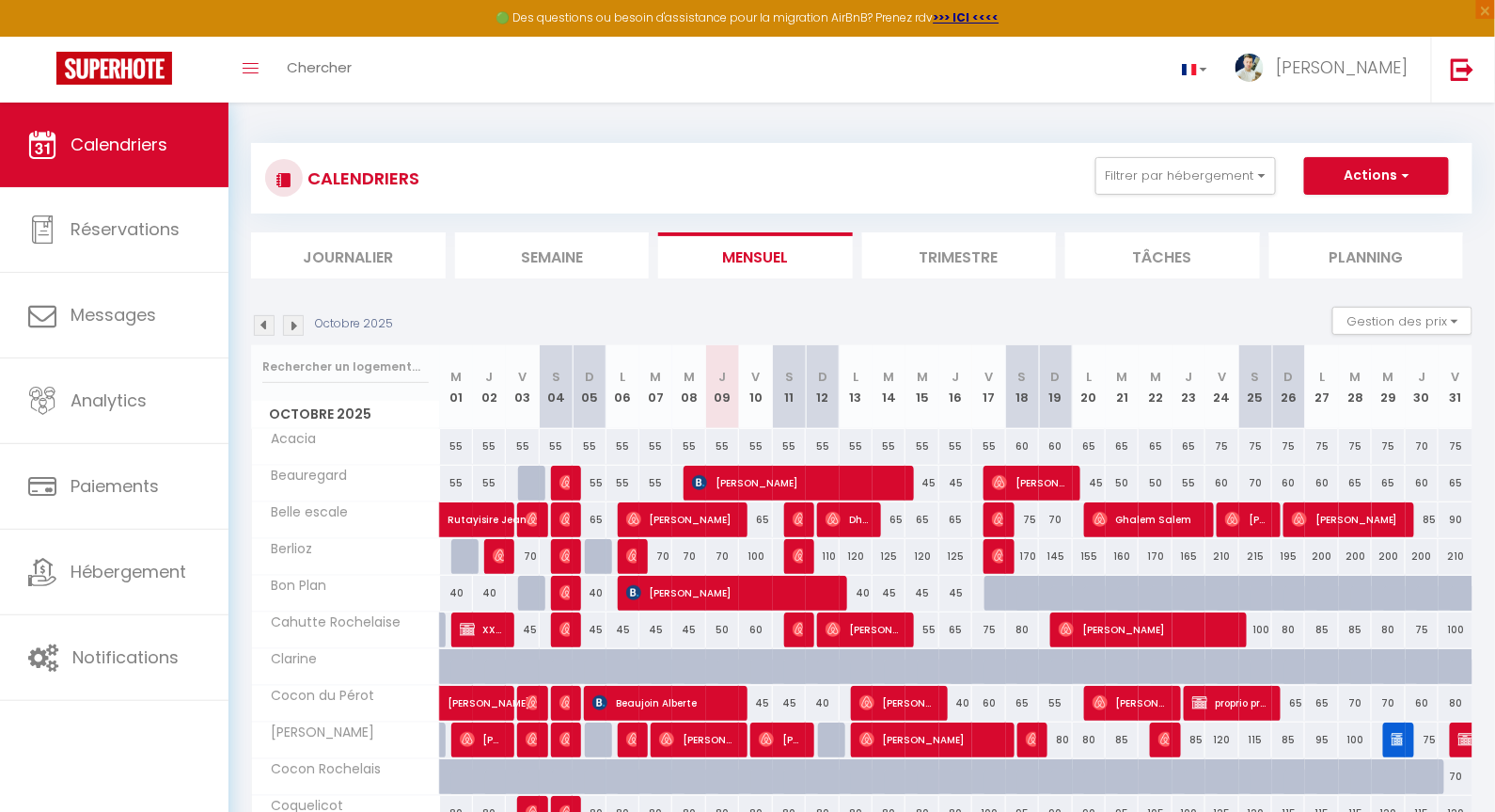
click at [1351, 217] on div "CALENDRIERS Filtrer par hébergement [GEOGRAPHIC_DATA][PERSON_NAME] Acacia [PERS…" at bounding box center [862, 211] width 1222 height 135
click at [1359, 233] on li "Planning" at bounding box center [1367, 255] width 195 height 46
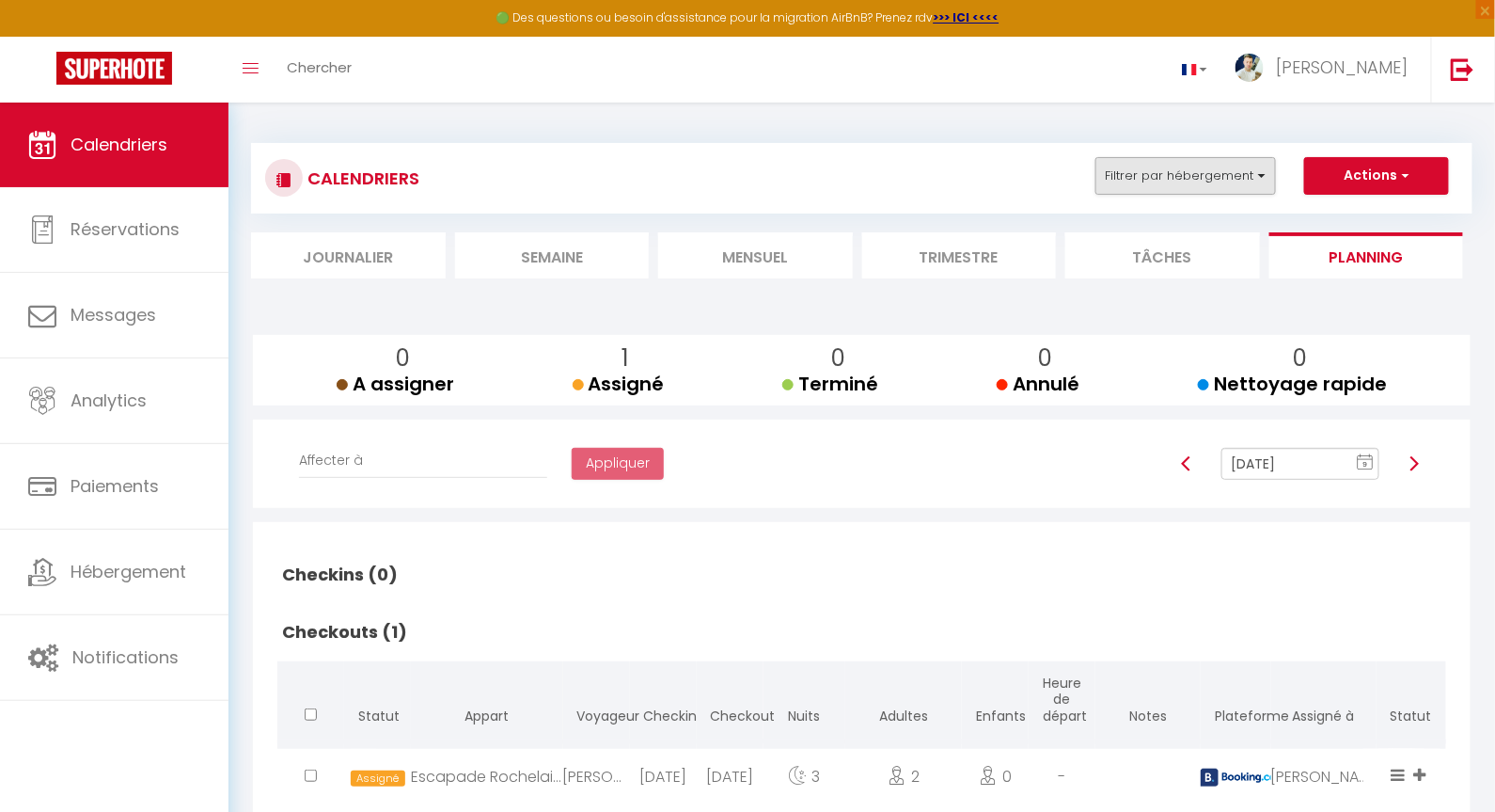
click at [1245, 172] on button "Filtrer par hébergement" at bounding box center [1186, 176] width 181 height 38
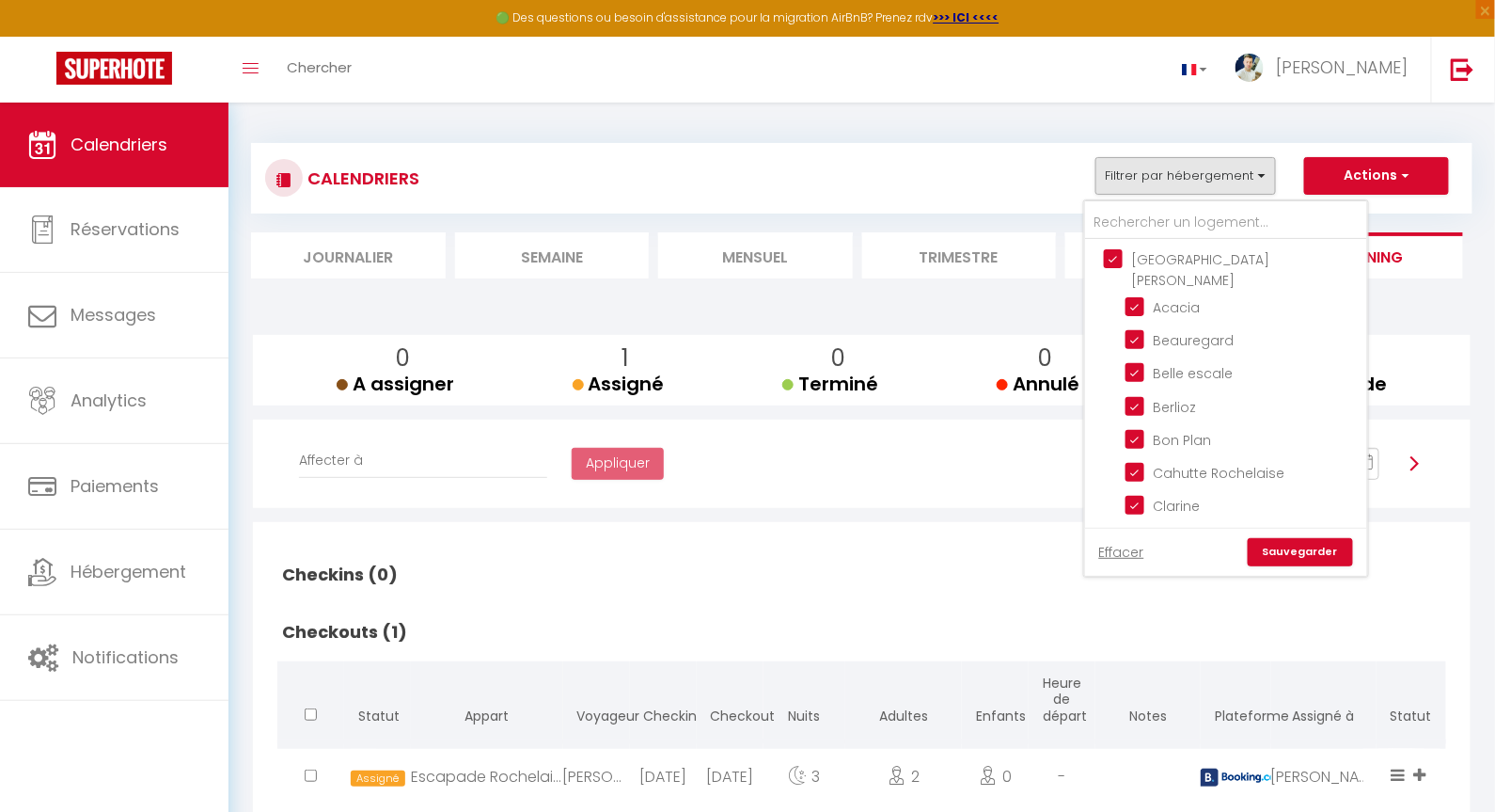
drag, startPoint x: 954, startPoint y: 155, endPoint x: 974, endPoint y: 158, distance: 20.2
click at [960, 157] on div "CALENDRIERS Filtrer par hébergement [GEOGRAPHIC_DATA][PERSON_NAME] Acacia [PERS…" at bounding box center [862, 178] width 1194 height 43
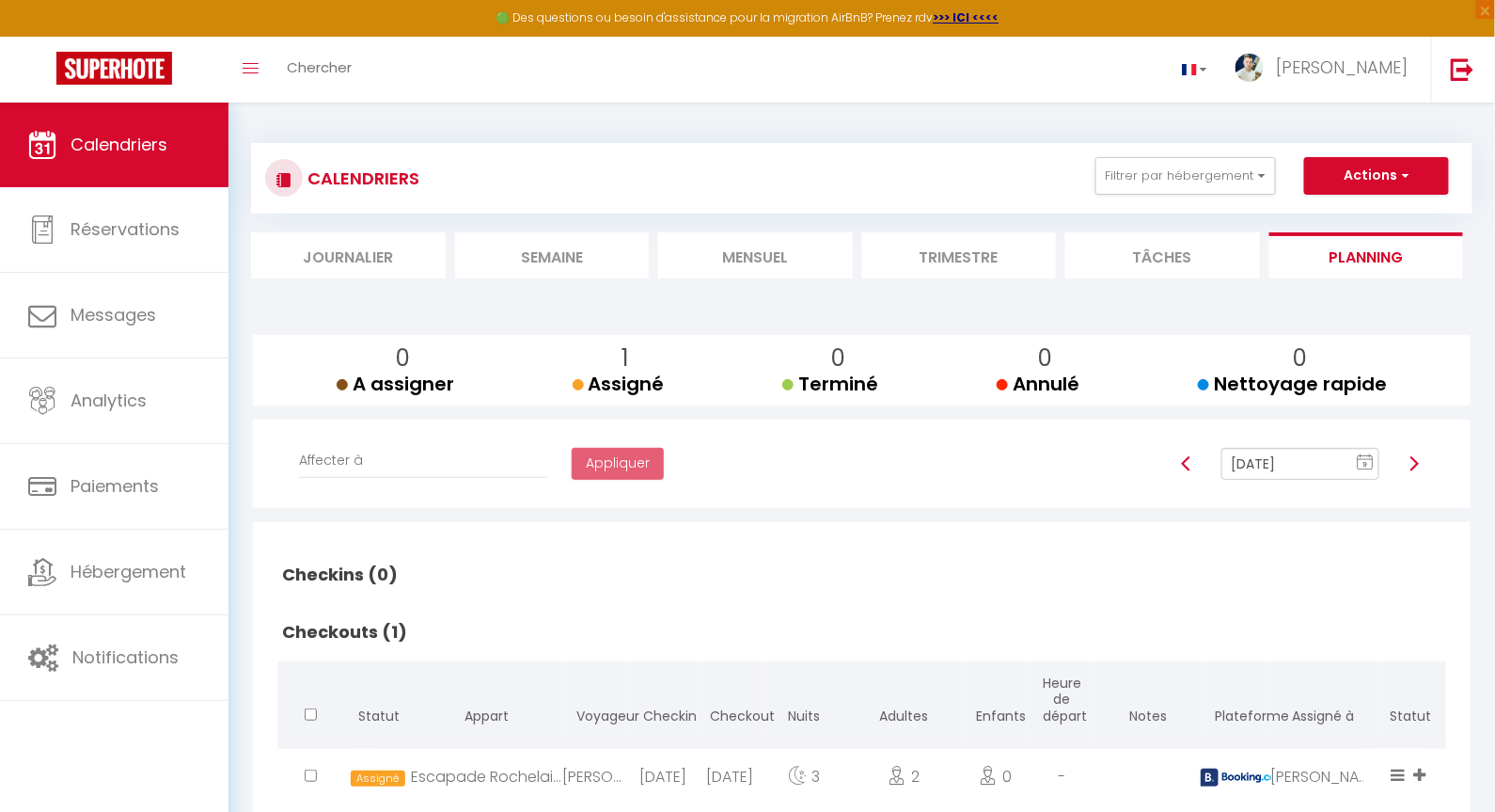
click at [1336, 456] on input "Oct 09, 2025" at bounding box center [1300, 463] width 158 height 32
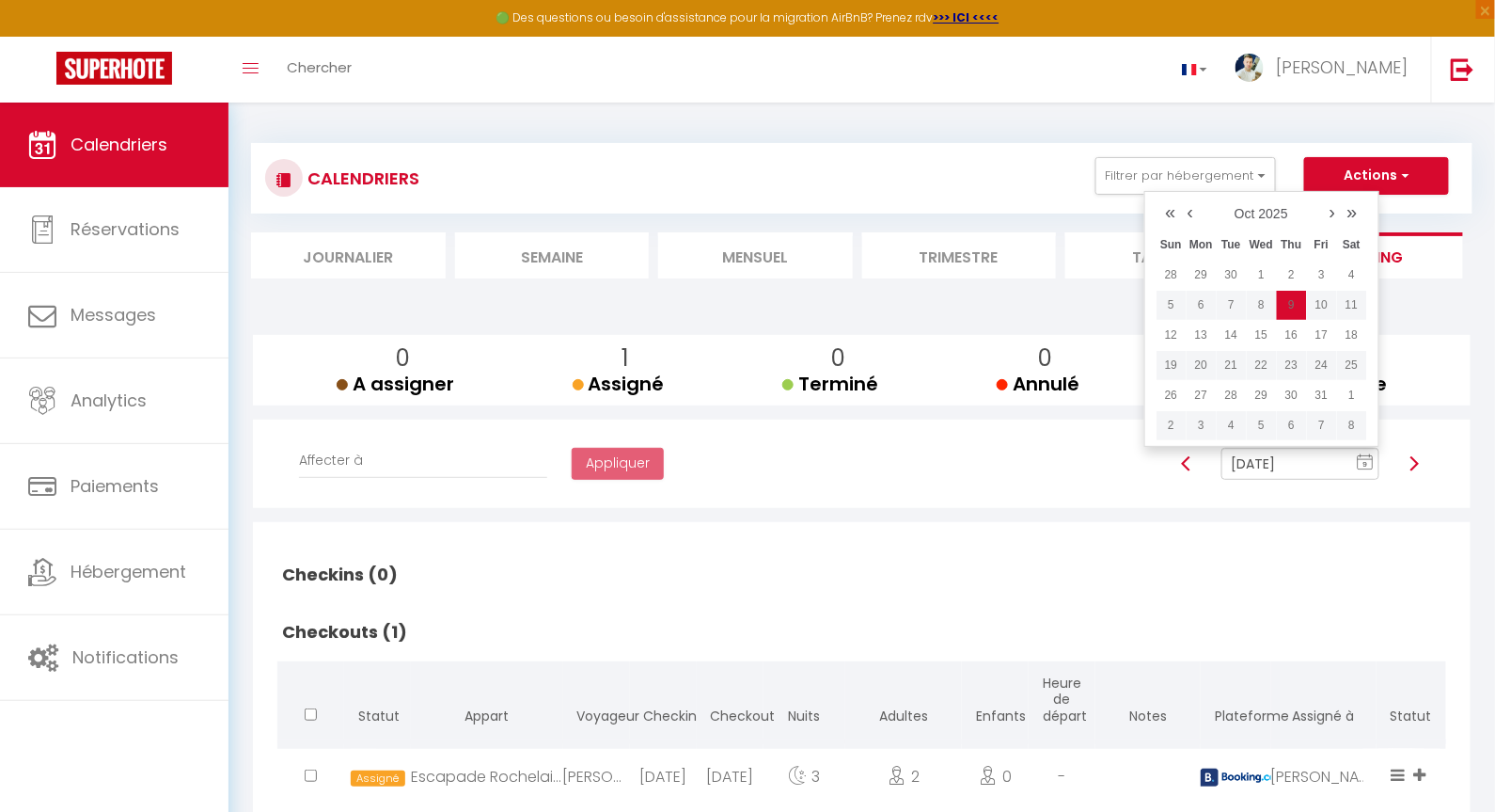
click at [1173, 334] on td "12" at bounding box center [1172, 335] width 30 height 30
type input "Oct 12, 2025"
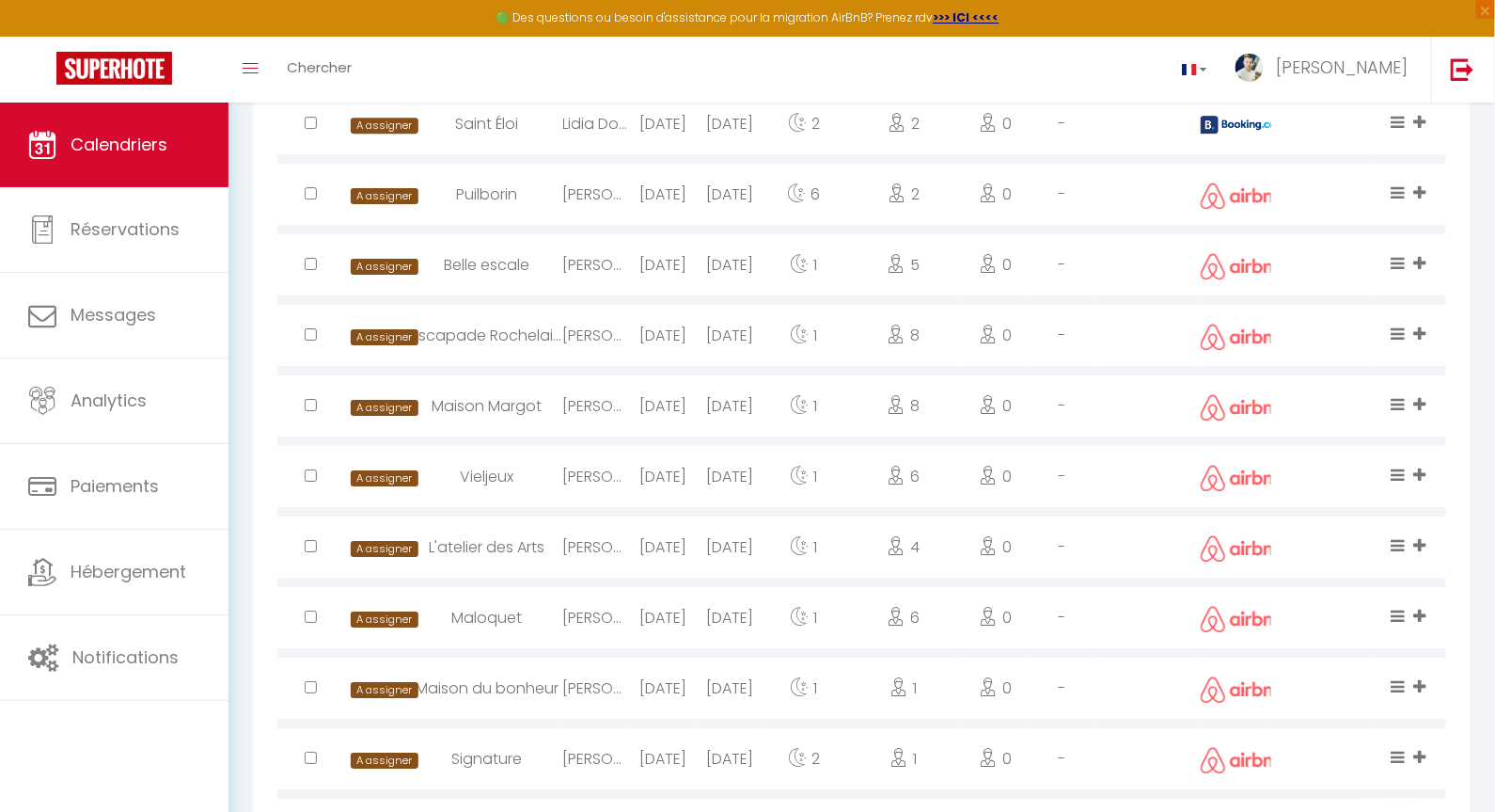
scroll to position [2191, 0]
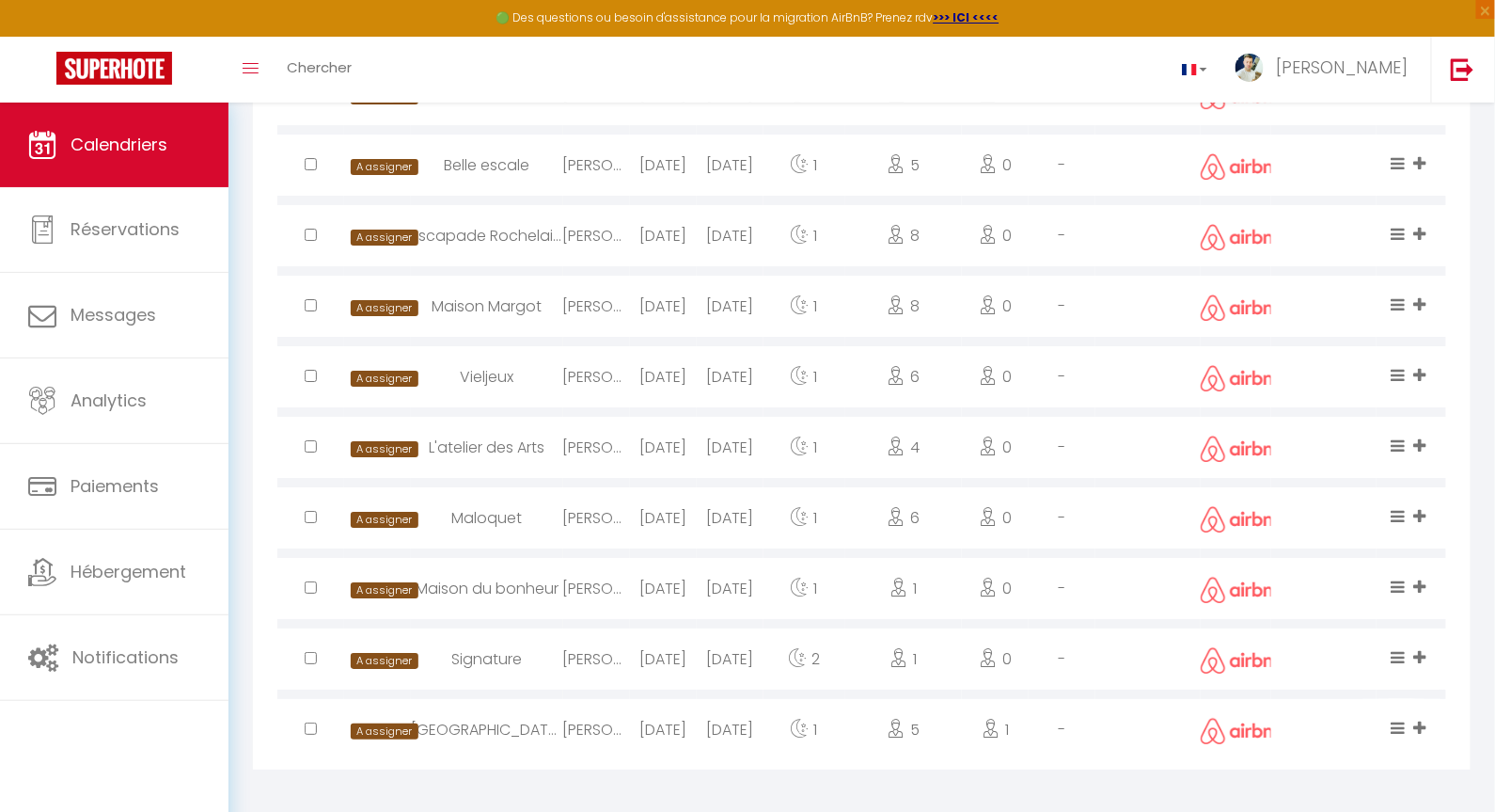
click at [591, 582] on div "Inès Redouane" at bounding box center [596, 587] width 67 height 61
select select "0"
select select "1"
select select
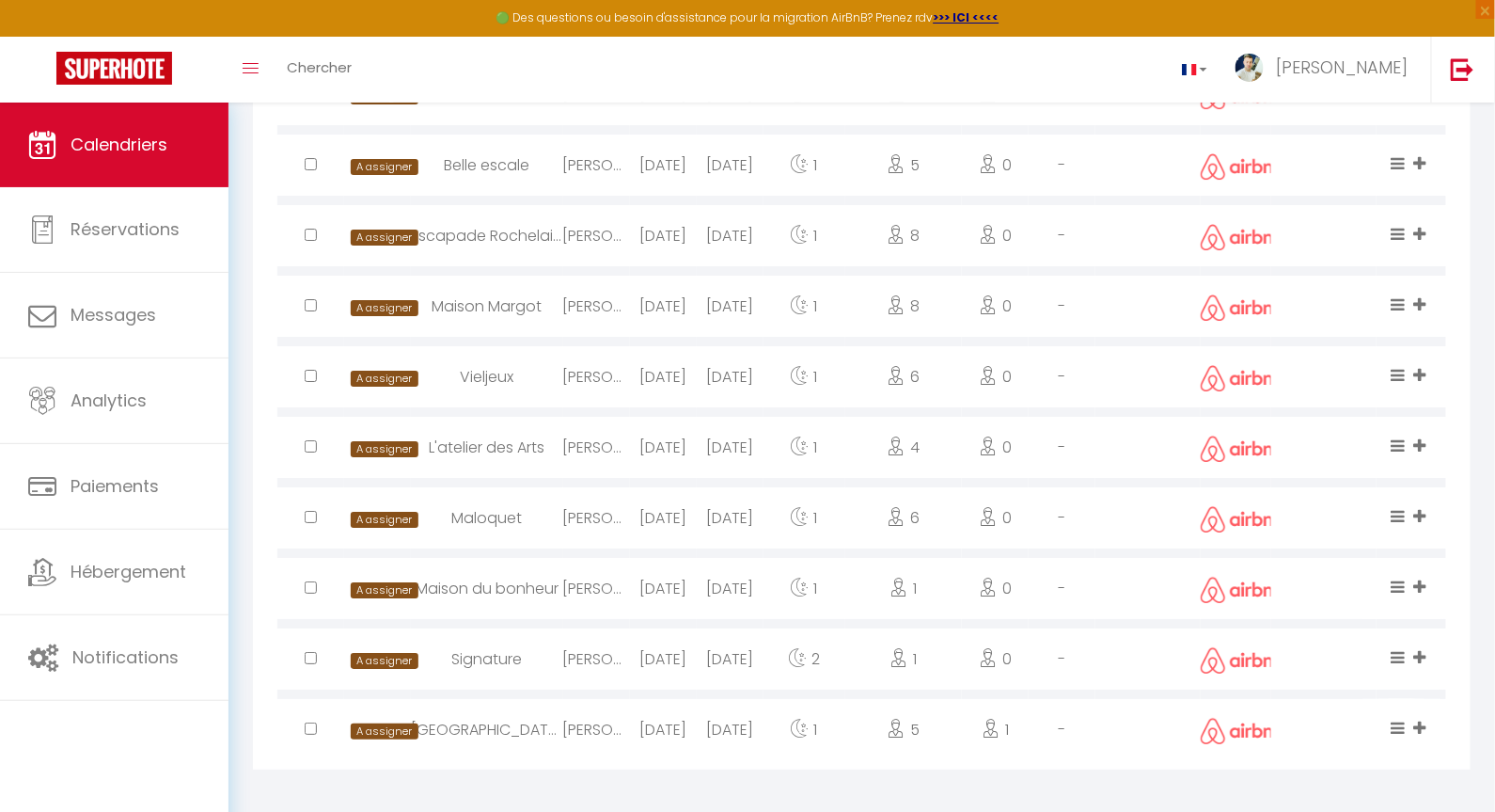
select select
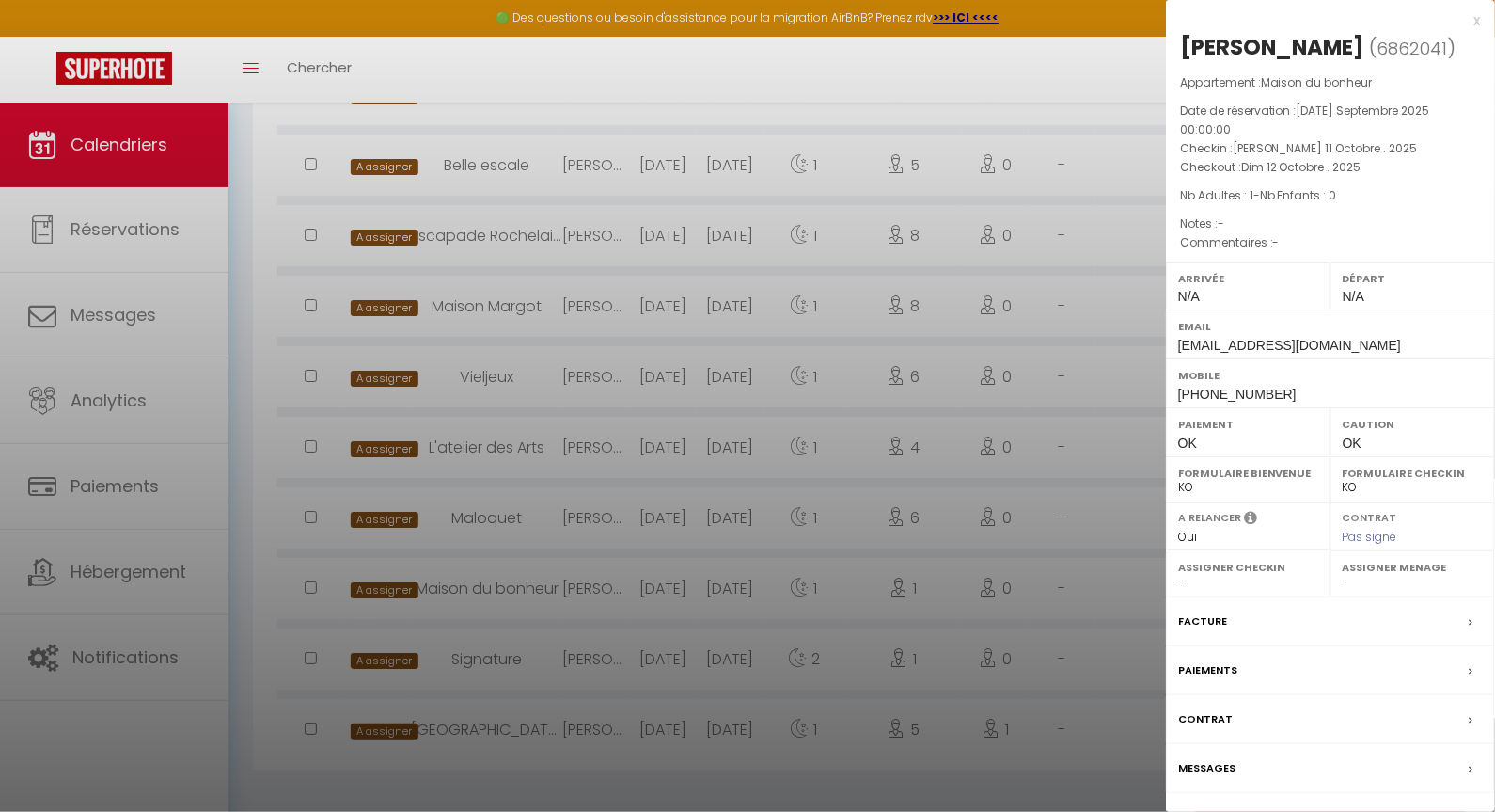
click at [694, 316] on div at bounding box center [748, 406] width 1495 height 812
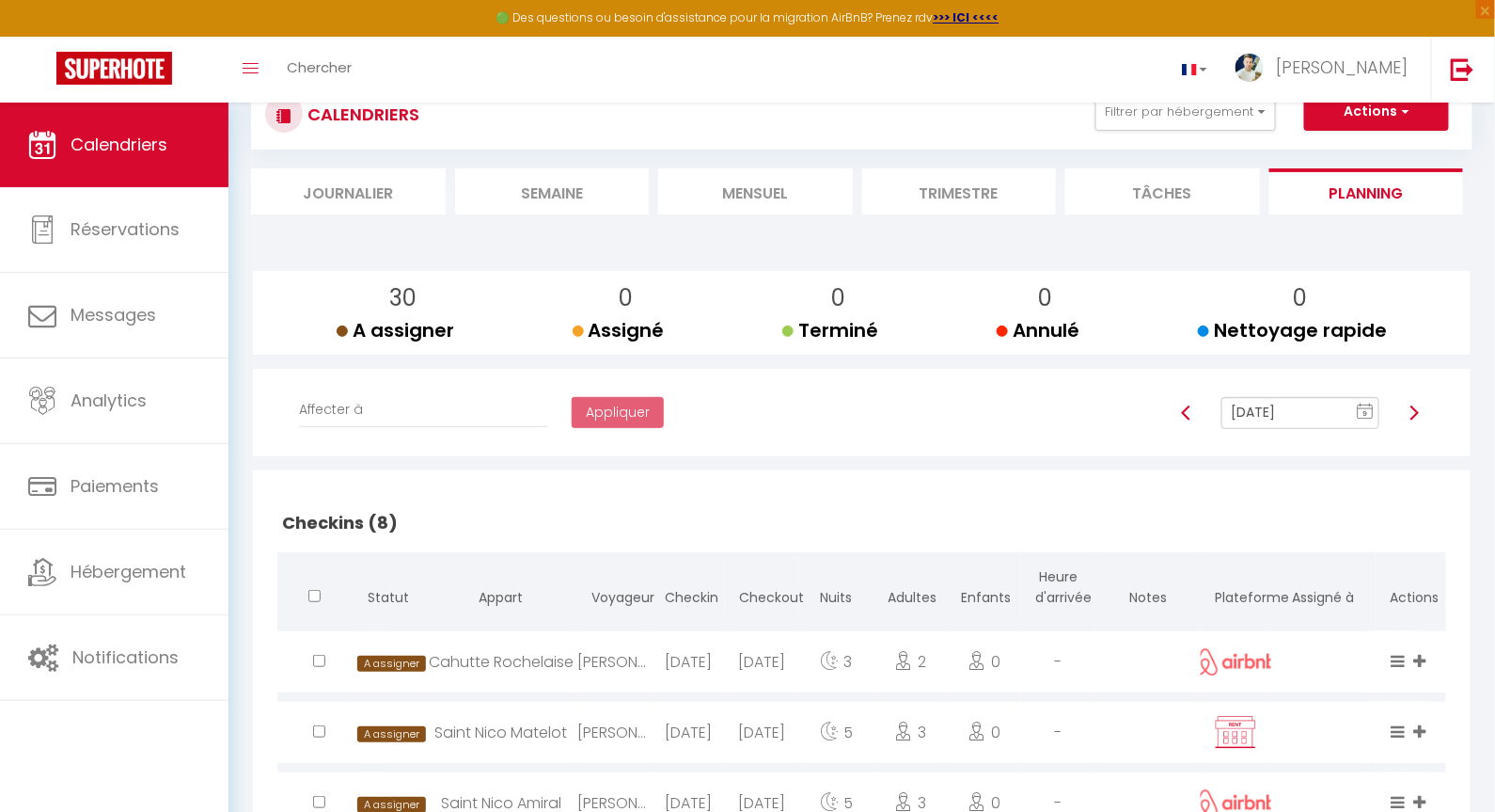
scroll to position [0, 0]
